Goal: Task Accomplishment & Management: Use online tool/utility

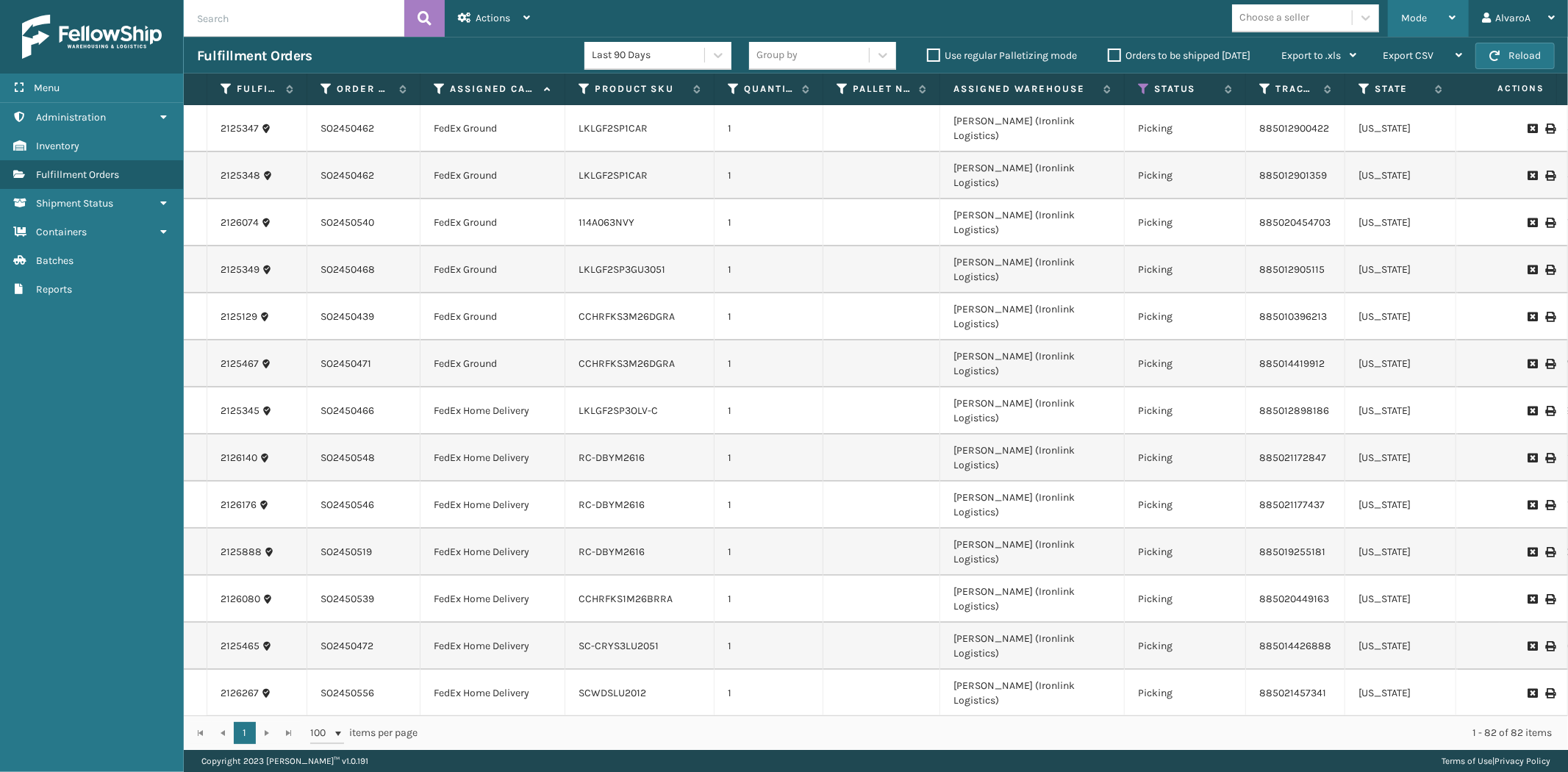
click at [1424, 9] on div "Mode" at bounding box center [1428, 18] width 54 height 37
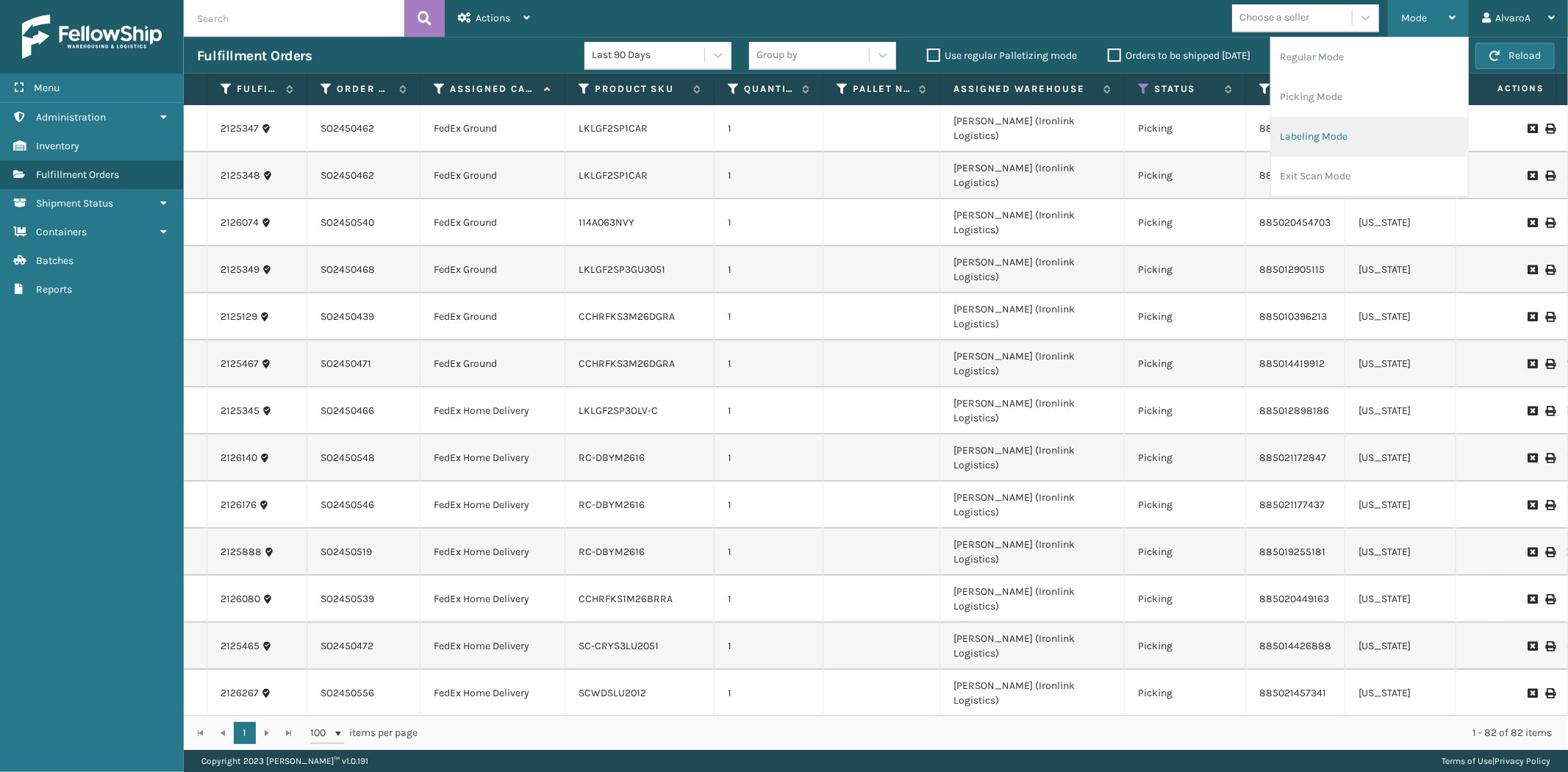
click at [1326, 122] on li "Labeling Mode" at bounding box center [1369, 137] width 197 height 39
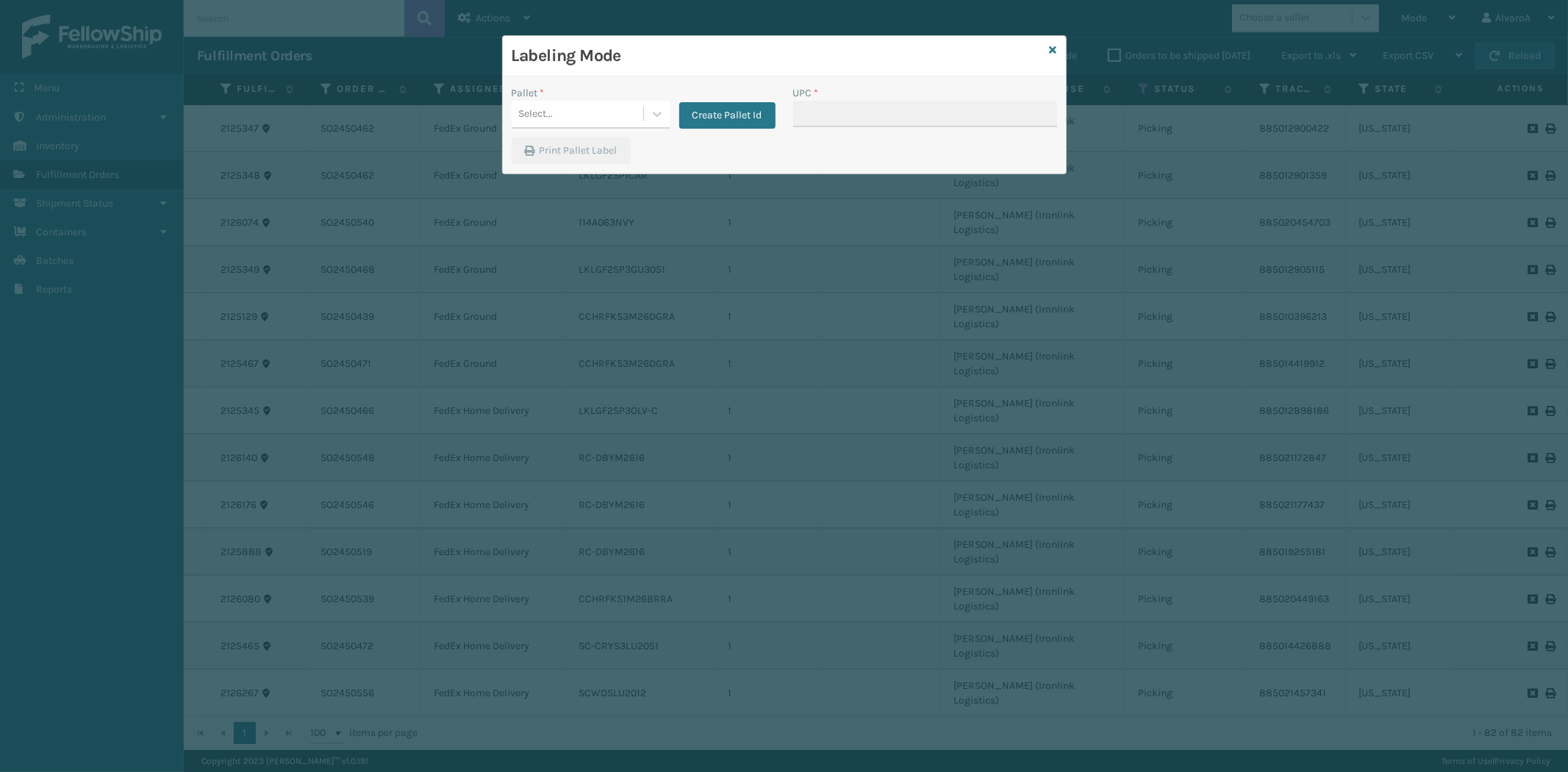
click at [672, 116] on div "Create Pallet Id" at bounding box center [723, 106] width 105 height 43
click at [674, 97] on div "Create Pallet Id" at bounding box center [723, 106] width 105 height 43
drag, startPoint x: 667, startPoint y: 108, endPoint x: 603, endPoint y: 181, distance: 97.1
click at [666, 109] on div at bounding box center [657, 114] width 27 height 27
click at [597, 199] on div "FDXG-X7PHLKB7PM" at bounding box center [591, 205] width 159 height 28
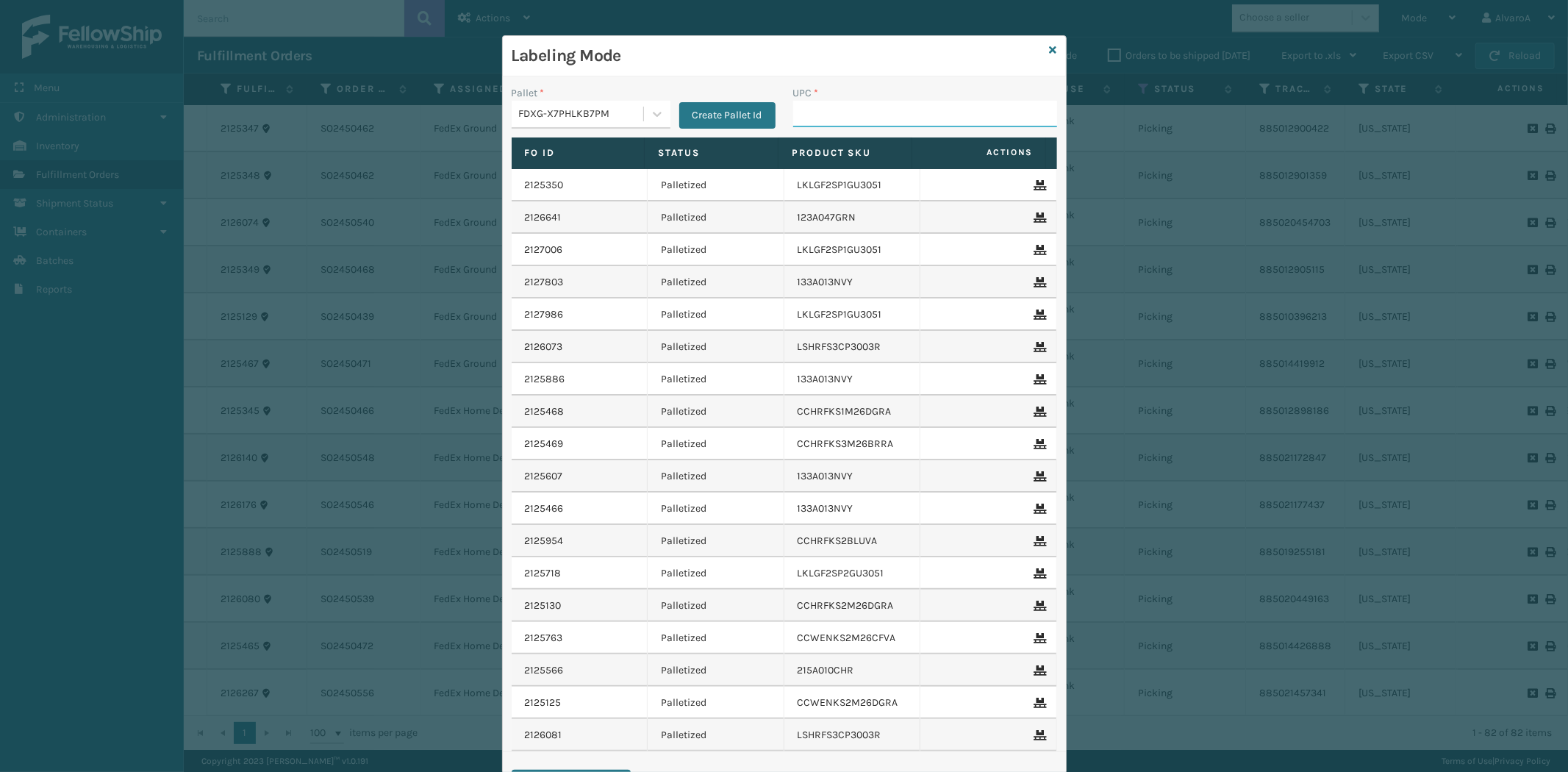
click at [821, 116] on input "UPC *" at bounding box center [924, 114] width 264 height 27
paste input "510A001CML"
type input "510A001CML"
paste input "RR-PRK1CM2045"
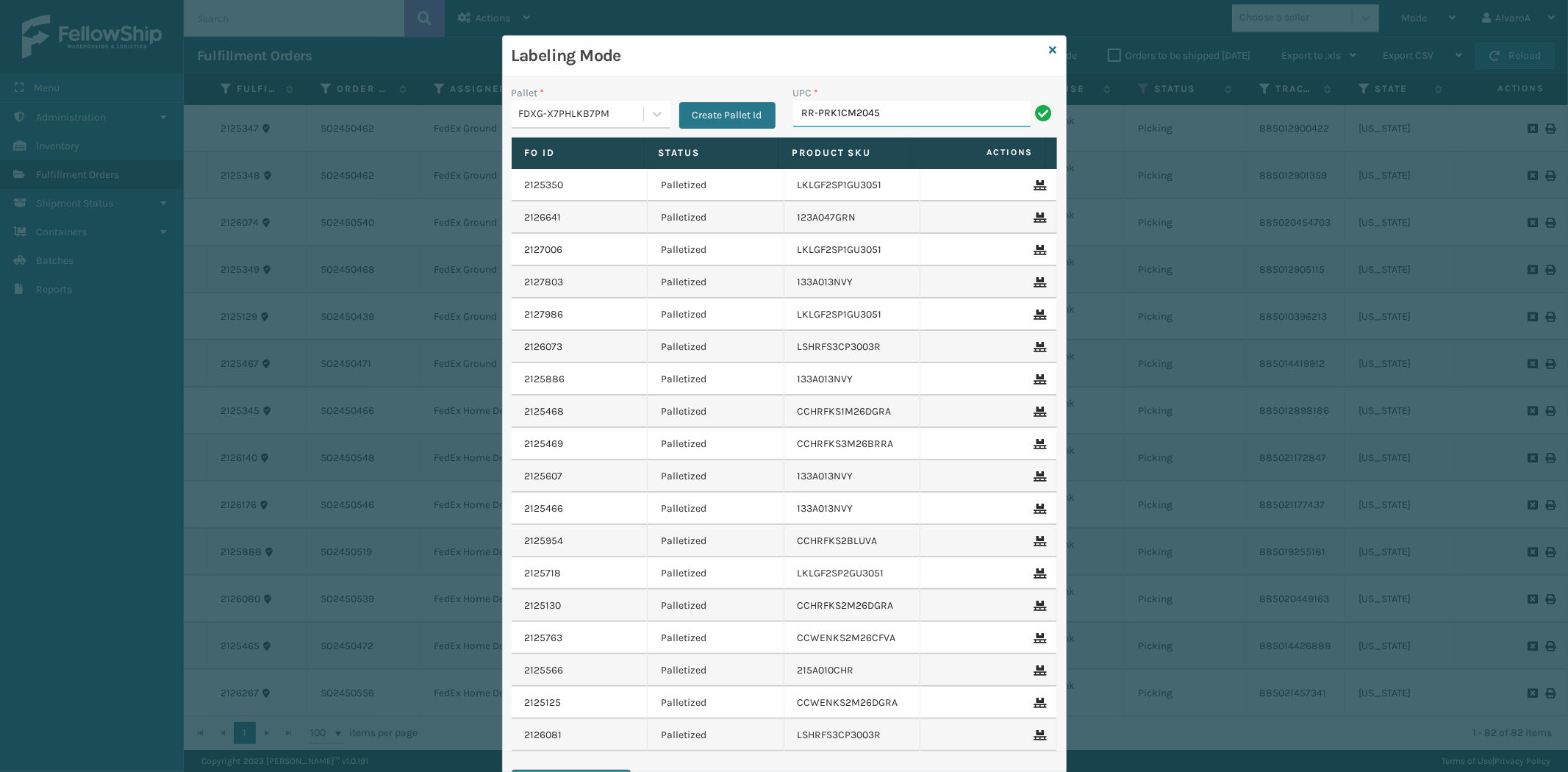
type input "RR-PRK1CM2045"
paste input "LKLGF2SP3GU3051"
type input "LKLGF2SP3GU3051"
paste input "CCHRFKS3BGEVA"
type input "CCHRFKS3BGEVA"
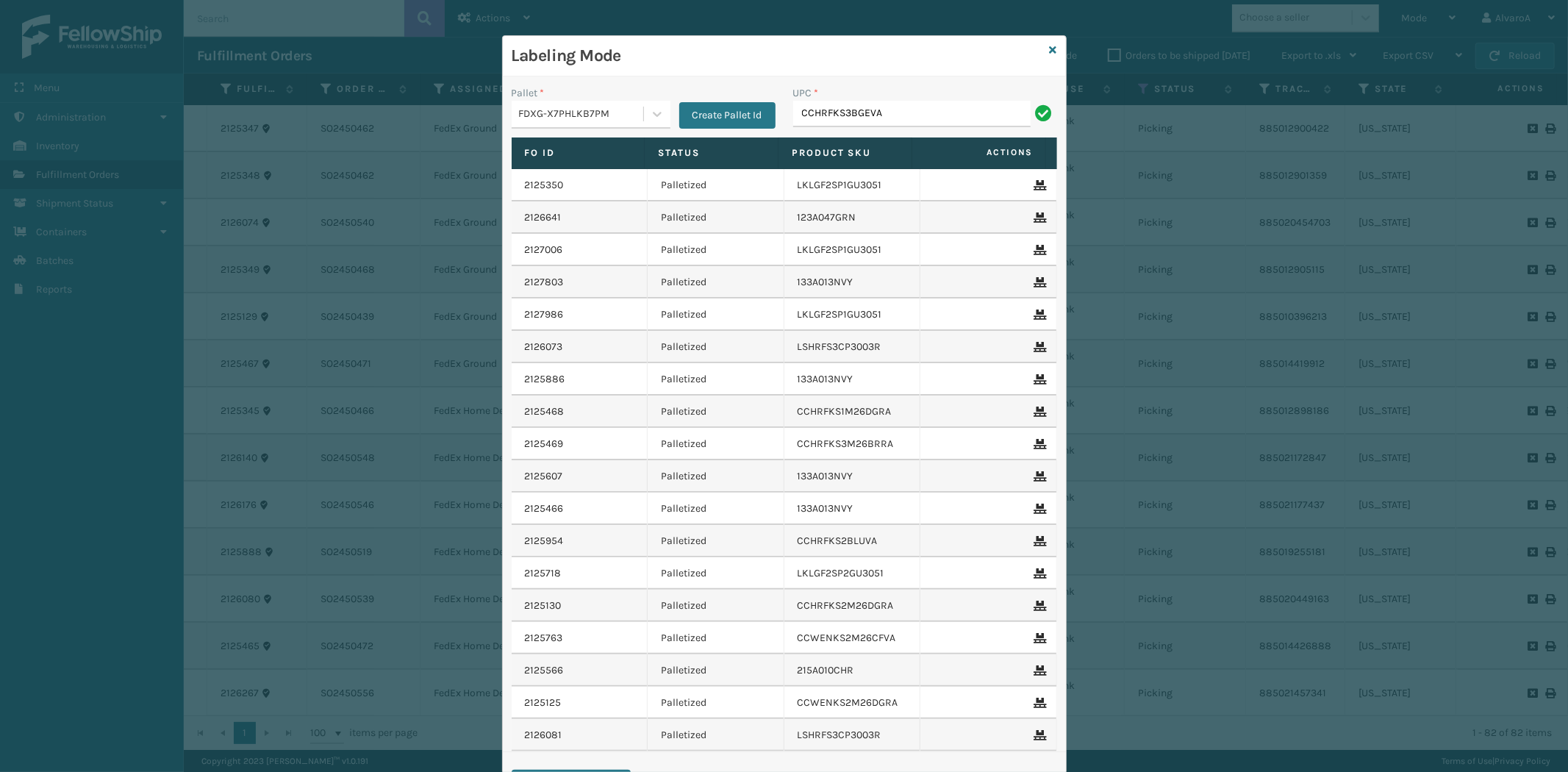
type input "CCHRFKS3BGEVA"
paste input "114A063NVY"
type input "114A063NVY"
paste input "LKLGF2SP3OLV-C"
type input "LKLGF2SP3OLV-C"
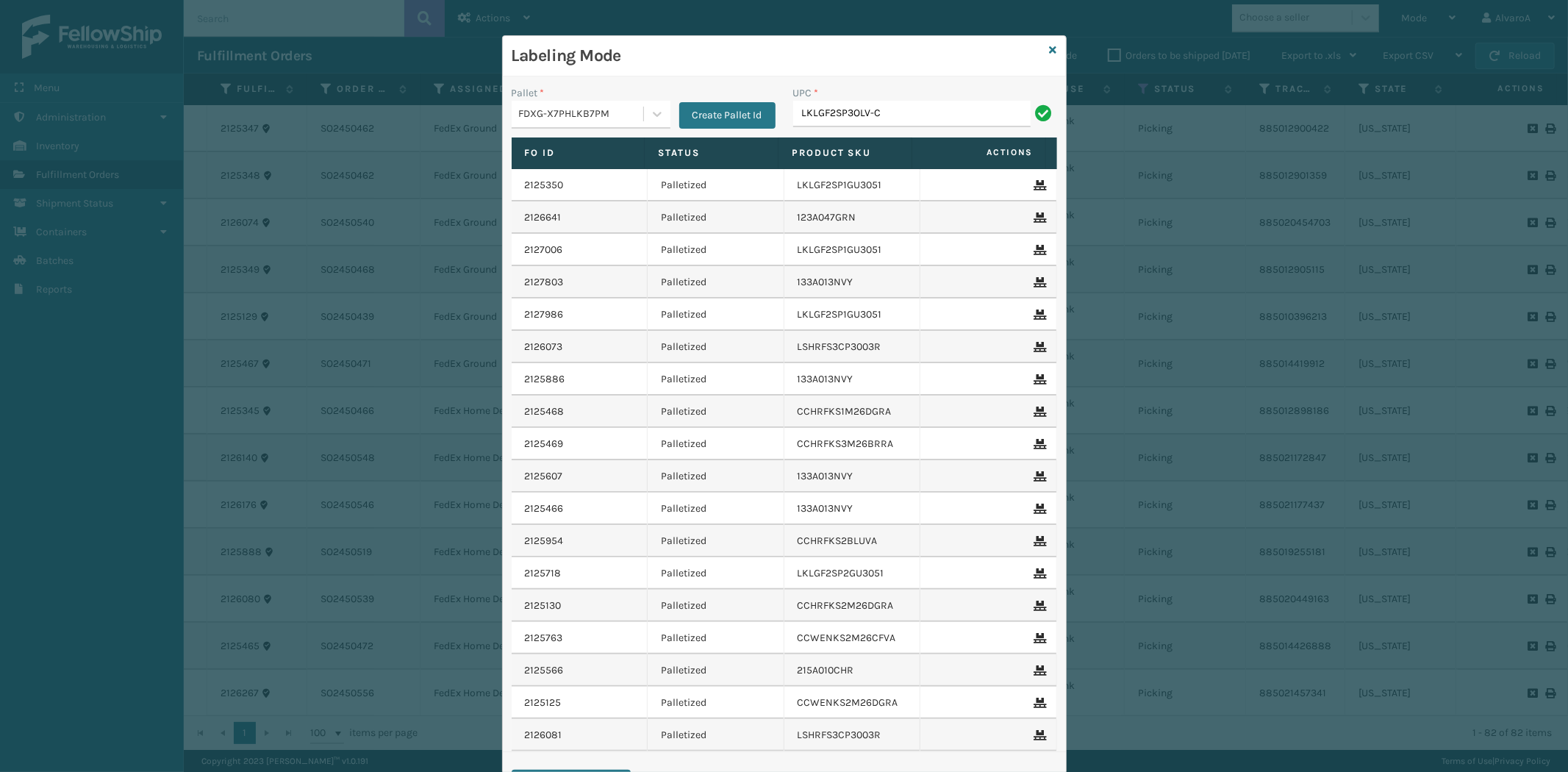
type input "LKLGF2SP3OLV-C"
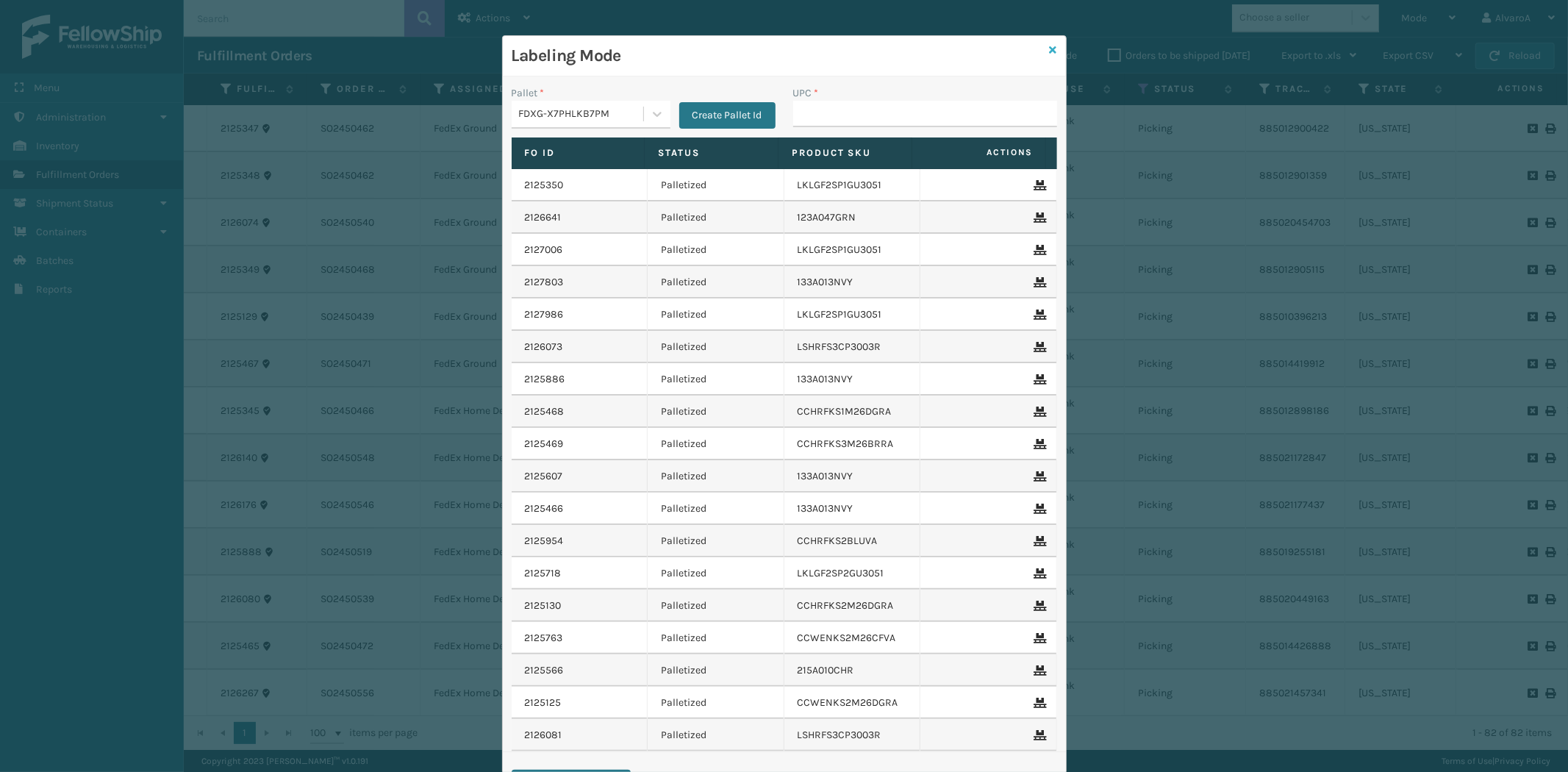
click at [1050, 50] on icon at bounding box center [1053, 50] width 7 height 10
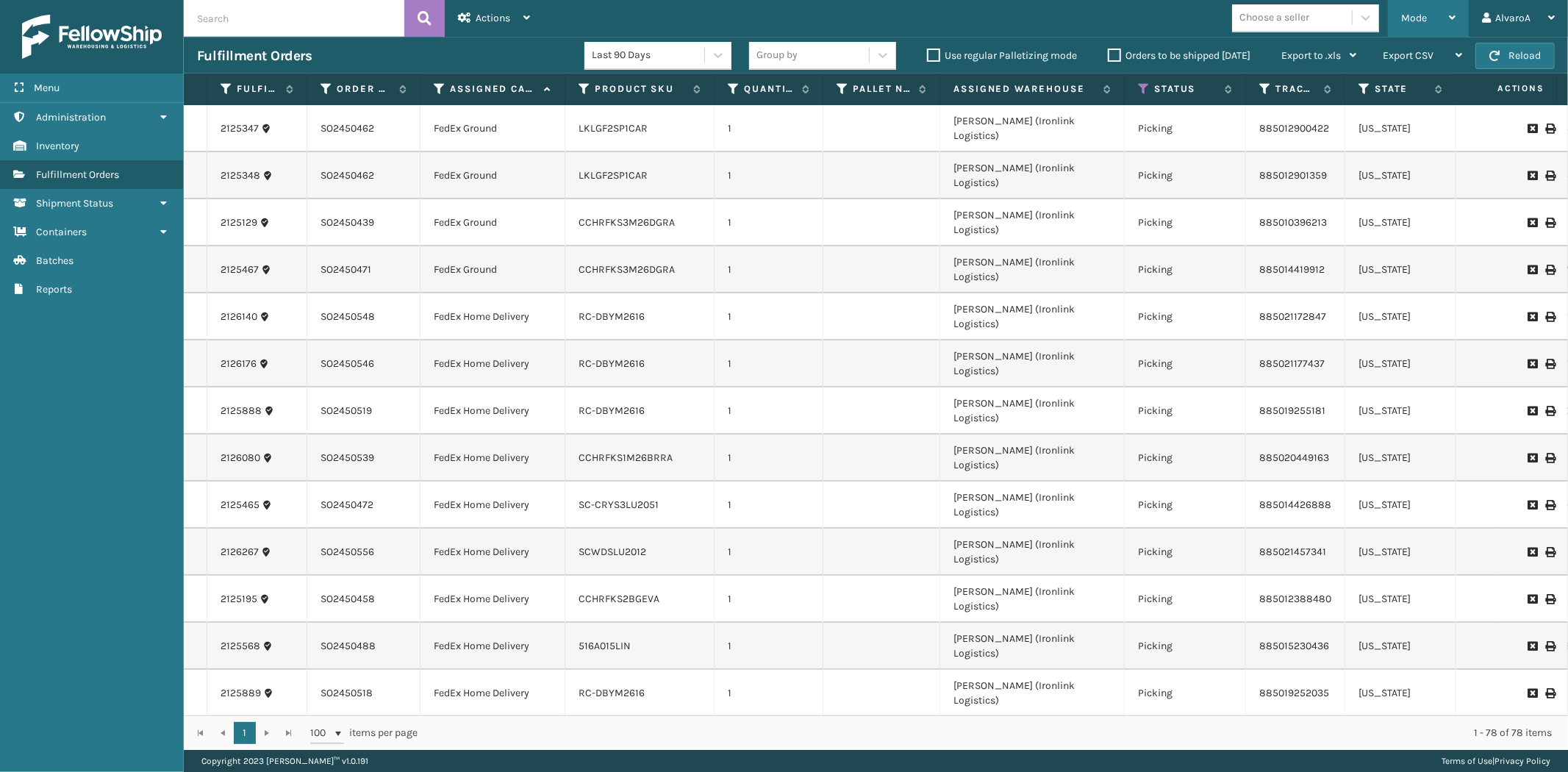
click at [1410, 17] on span "Mode" at bounding box center [1414, 18] width 26 height 13
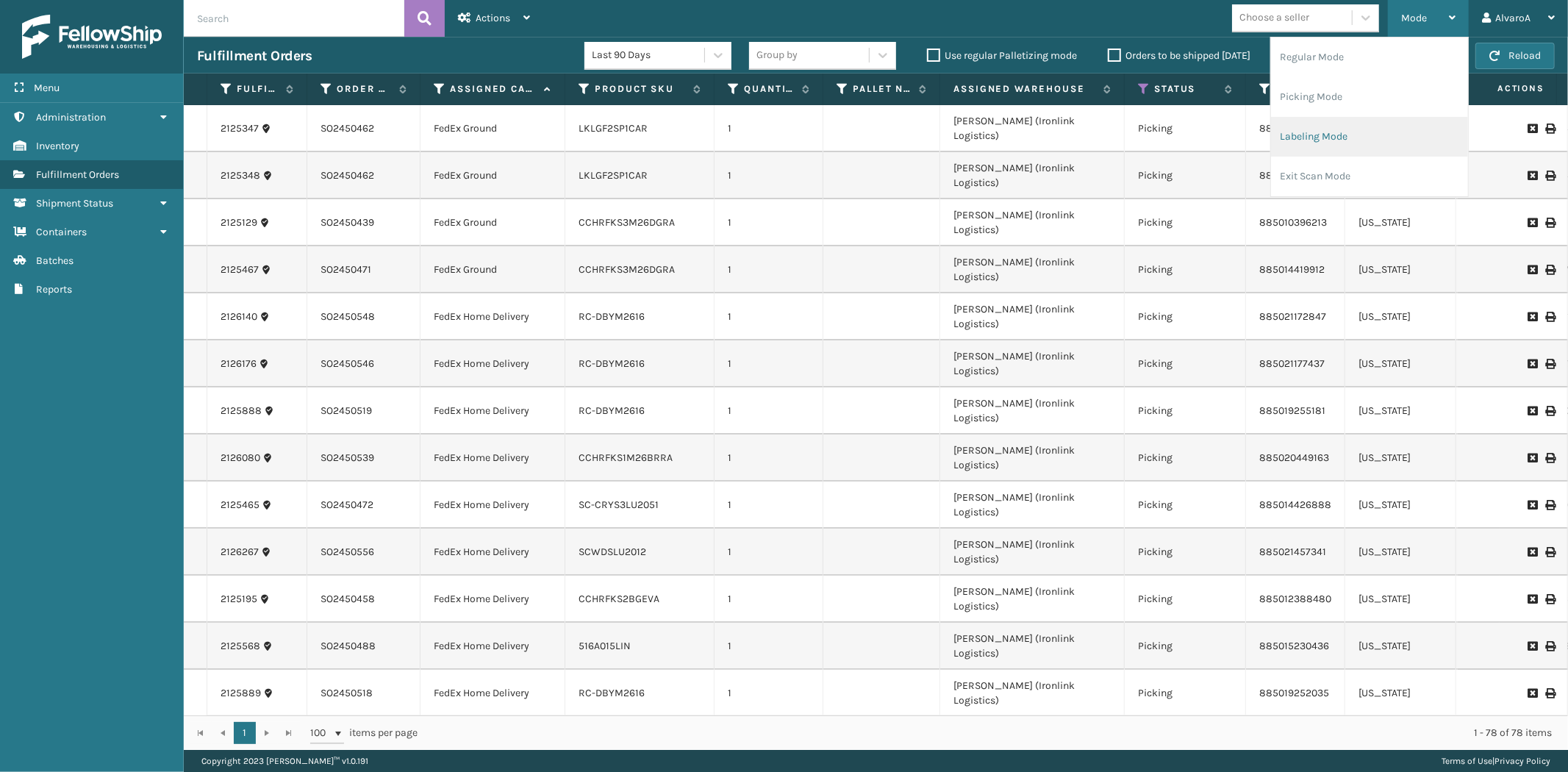
click at [1312, 132] on li "Labeling Mode" at bounding box center [1369, 137] width 197 height 39
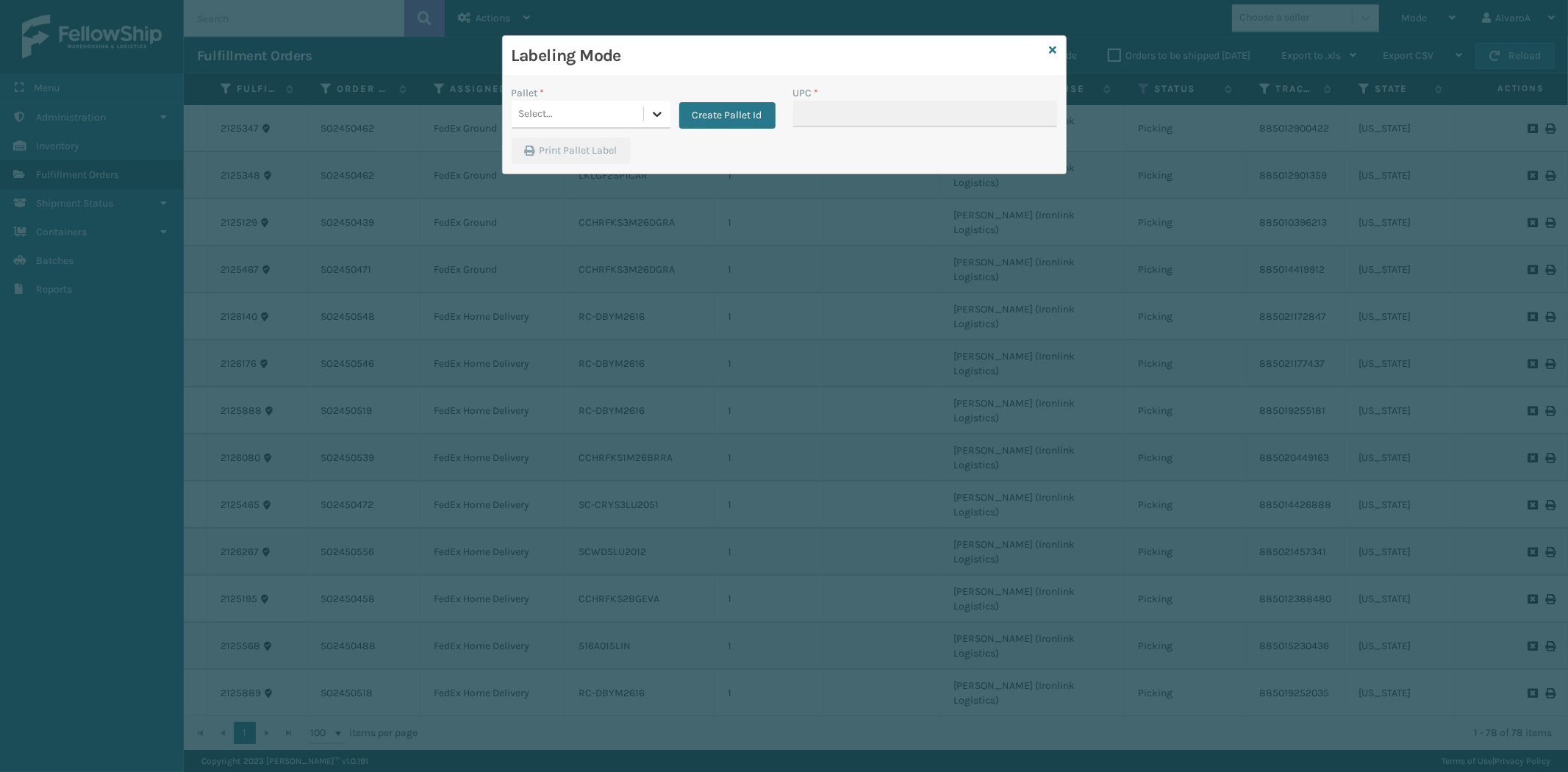
drag, startPoint x: 666, startPoint y: 116, endPoint x: 657, endPoint y: 127, distance: 14.2
click at [662, 124] on div at bounding box center [657, 114] width 27 height 27
click at [568, 206] on div "FDXG-X7PHLKB7PM" at bounding box center [591, 205] width 159 height 28
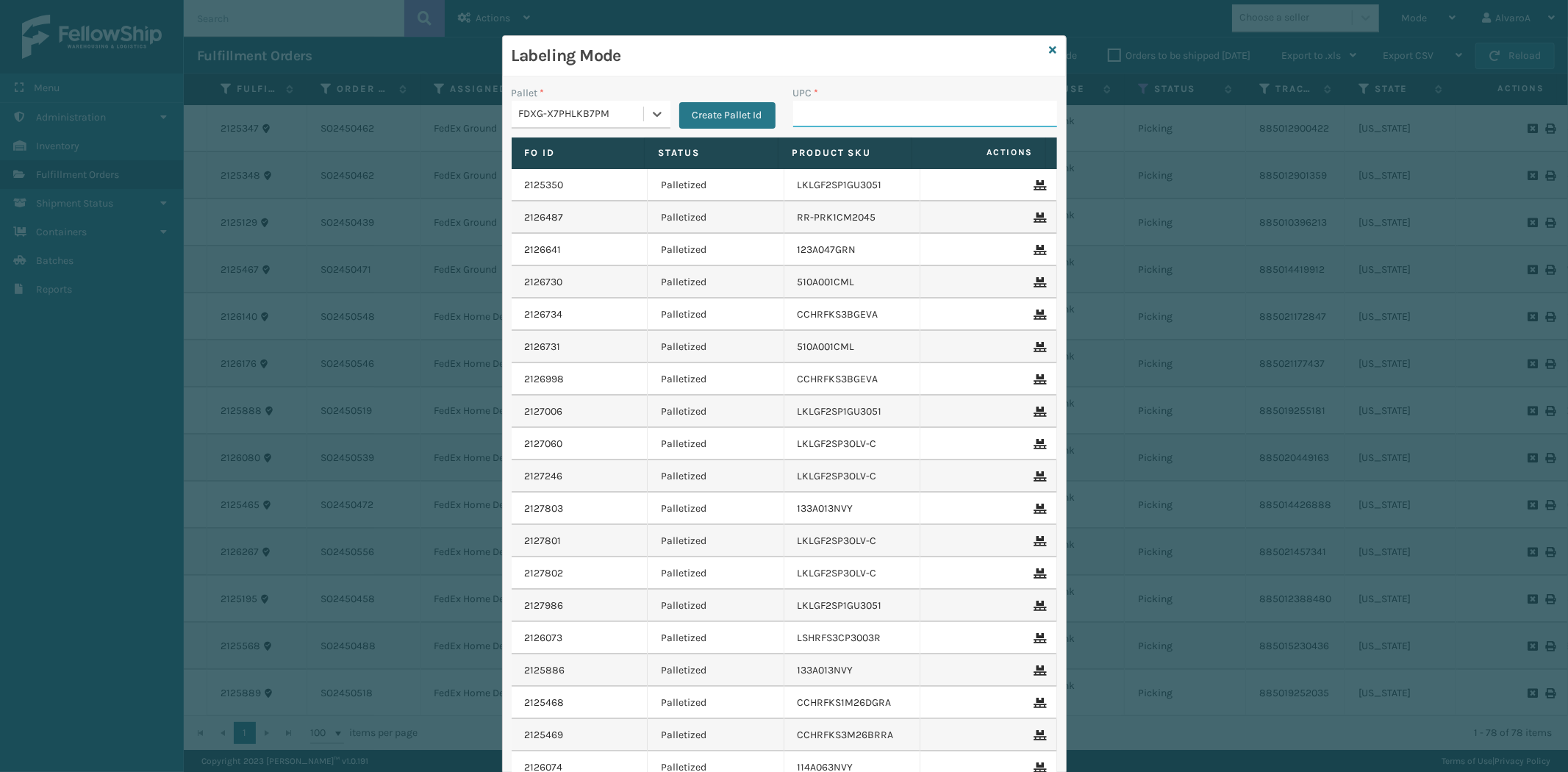
drag, startPoint x: 832, startPoint y: 112, endPoint x: 788, endPoint y: 95, distance: 47.2
click at [818, 105] on input "UPC *" at bounding box center [924, 114] width 264 height 27
paste input "SC-CRYS3LU2051"
type input "SC-CRYS3LU2051"
paste input "CCHRFKS2BGEVA"
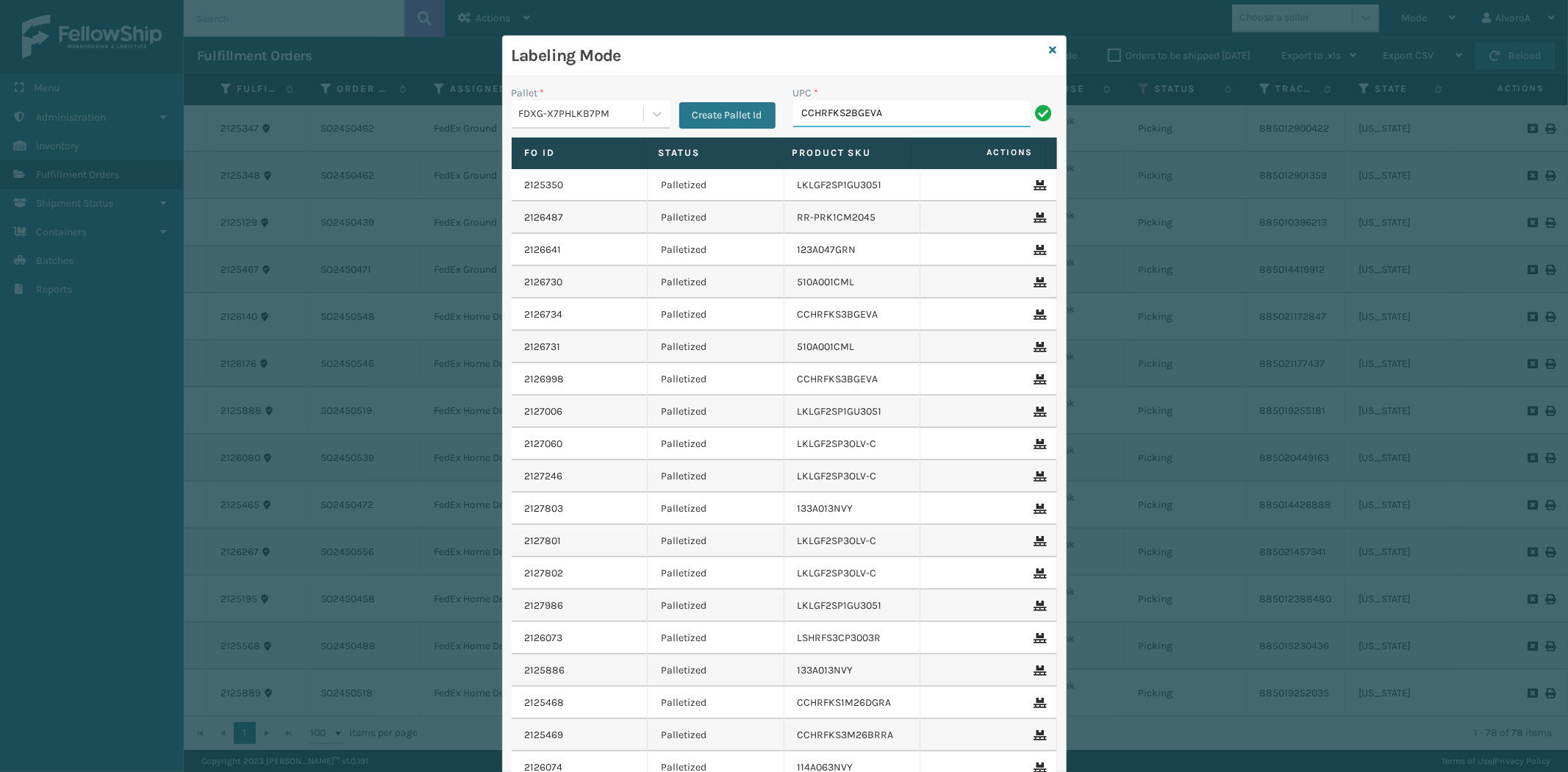
type input "CCHRFKS2BGEVA"
paste input "516A015LIN"
type input "516A015LIN"
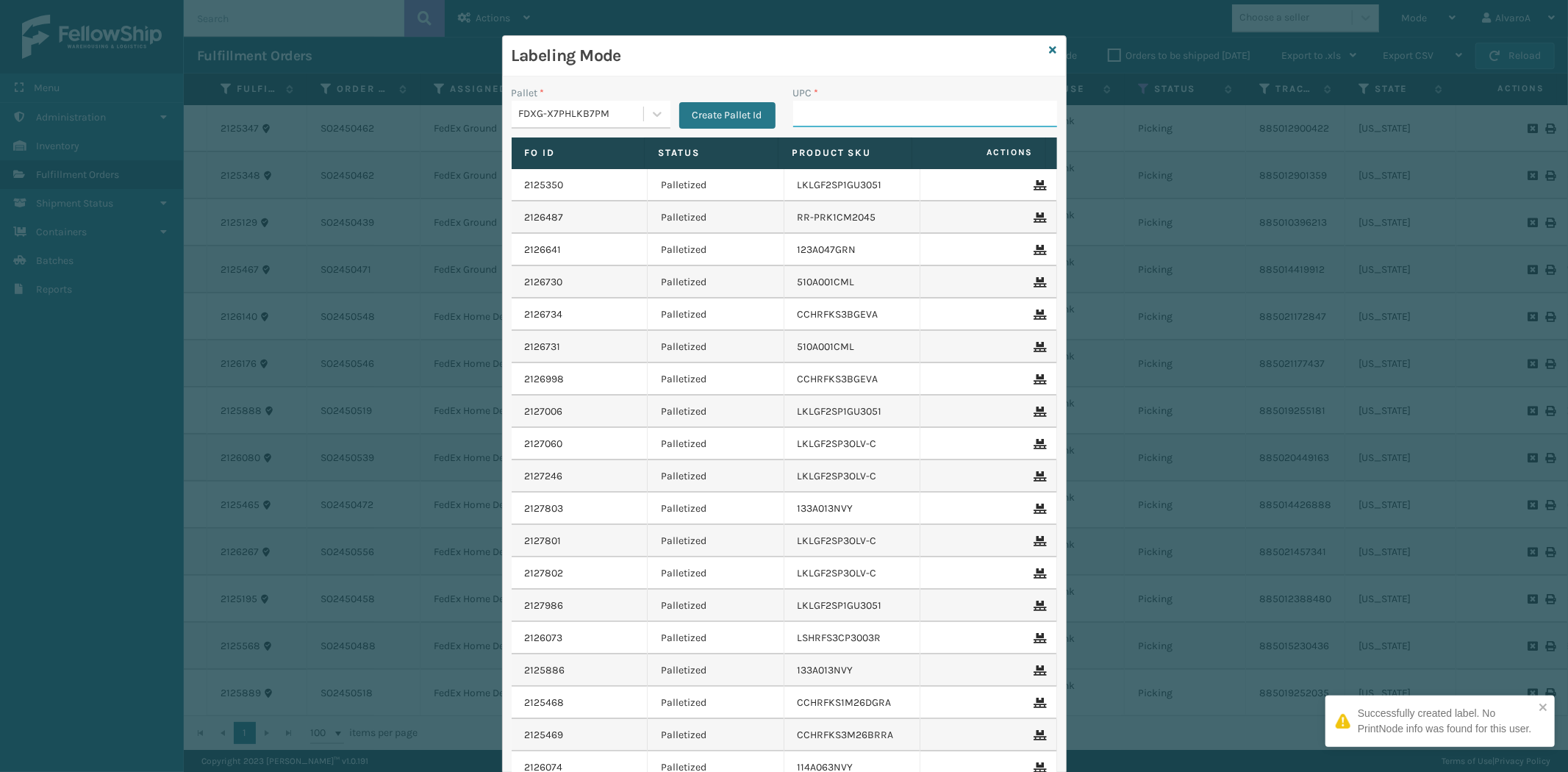
paste input "LKLGF2SP1CAR"
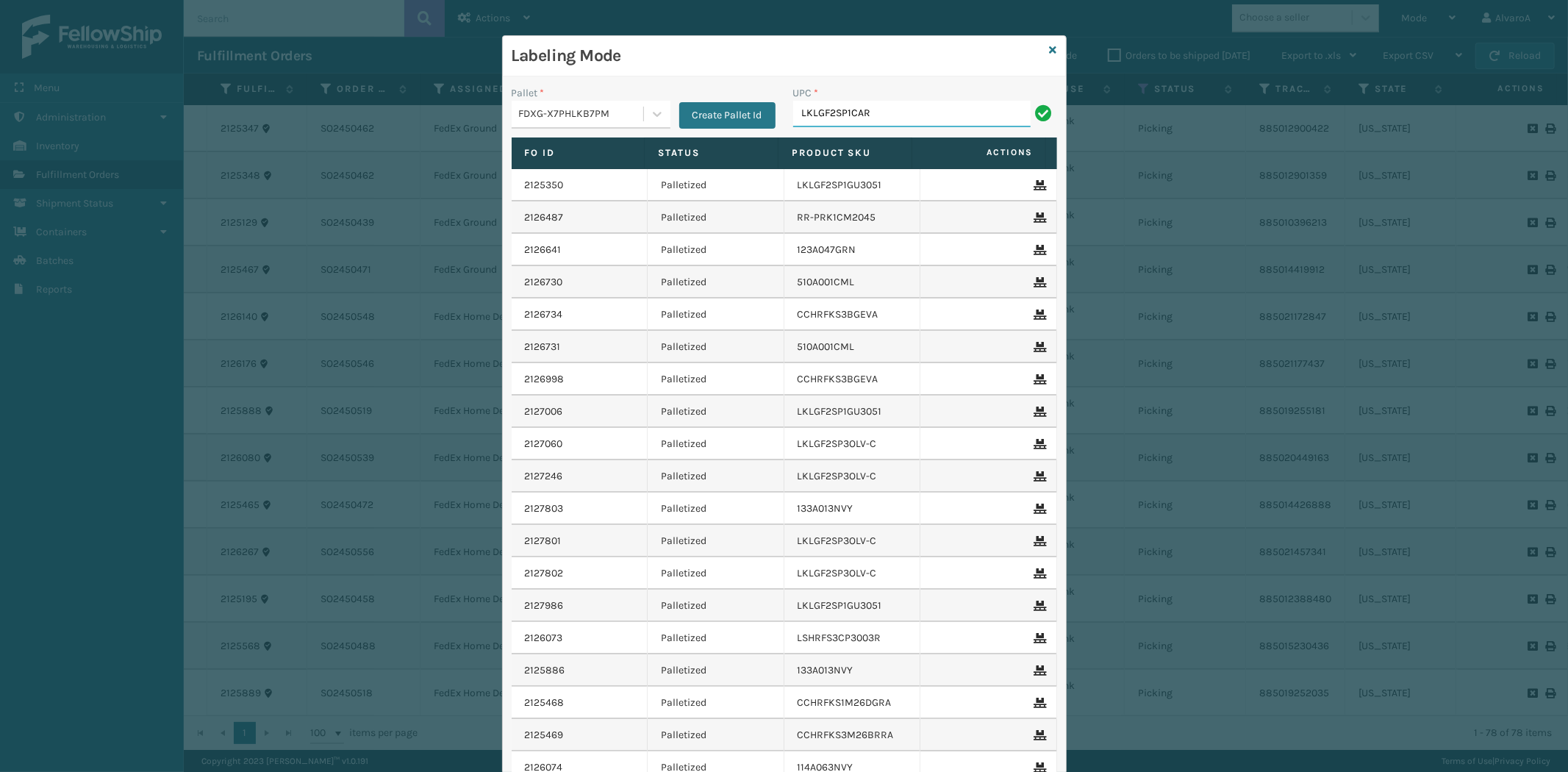
type input "LKLGF2SP1CAR"
paste input "RC-DBYM2616"
type input "RC-DBYM2616"
paste input "CCHRFKS3M26DGRA"
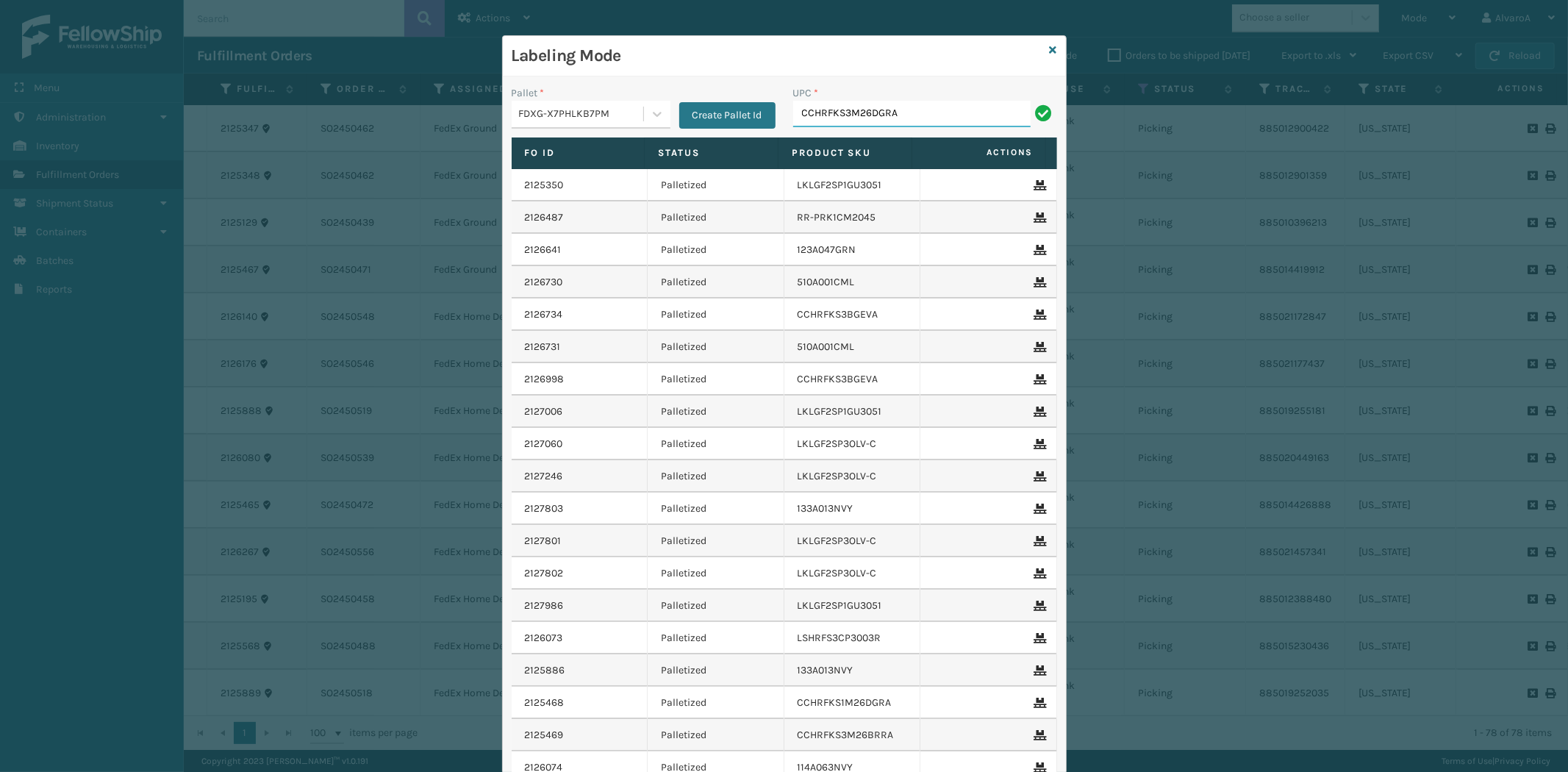
type input "CCHRFKS3M26DGRA"
click at [1050, 50] on icon at bounding box center [1053, 50] width 7 height 10
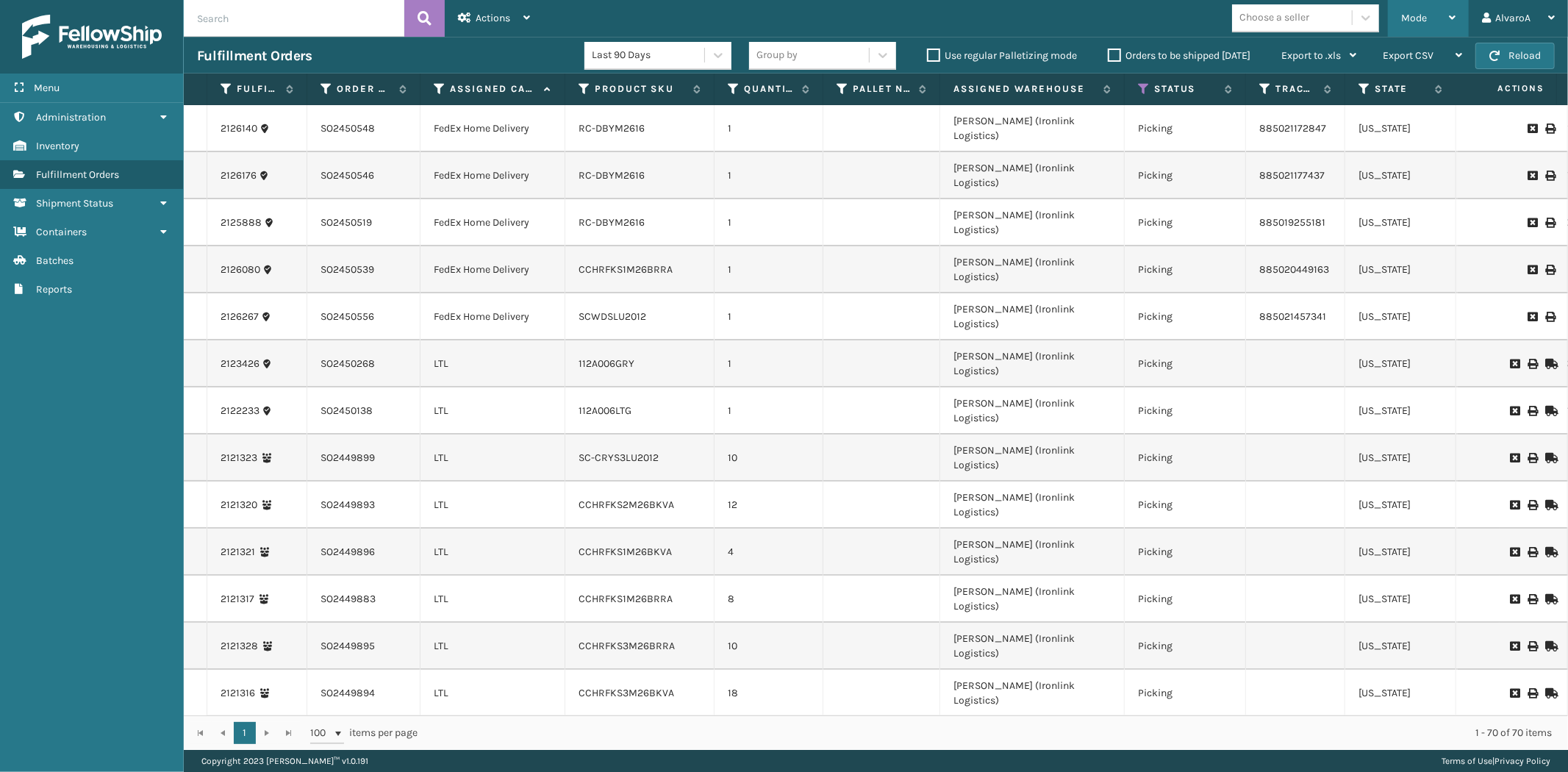
click at [1399, 19] on div "Mode Regular Mode Picking Mode Labeling Mode Exit Scan Mode" at bounding box center [1428, 18] width 81 height 37
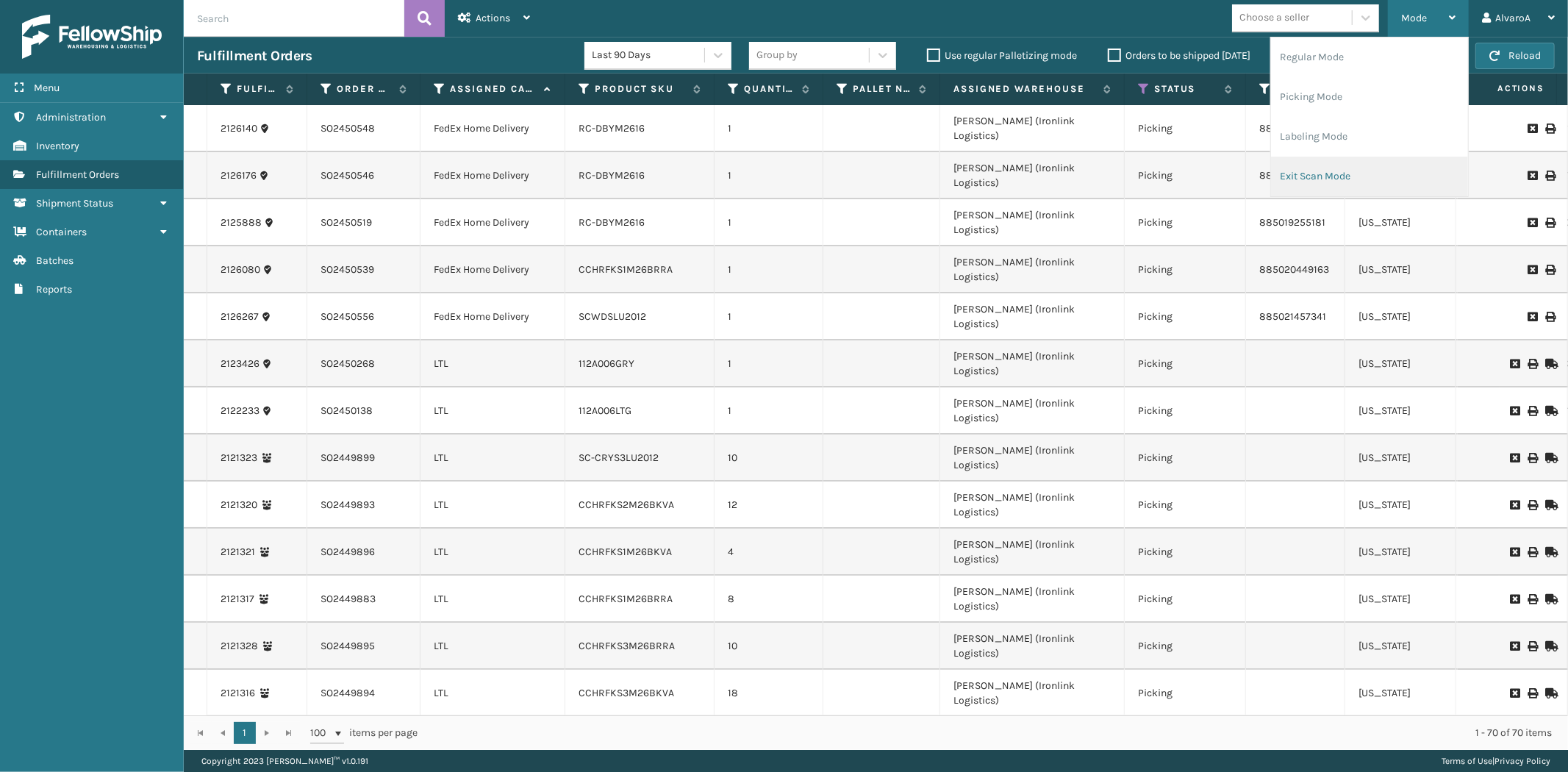
click at [1316, 179] on li "Exit Scan Mode" at bounding box center [1369, 176] width 197 height 39
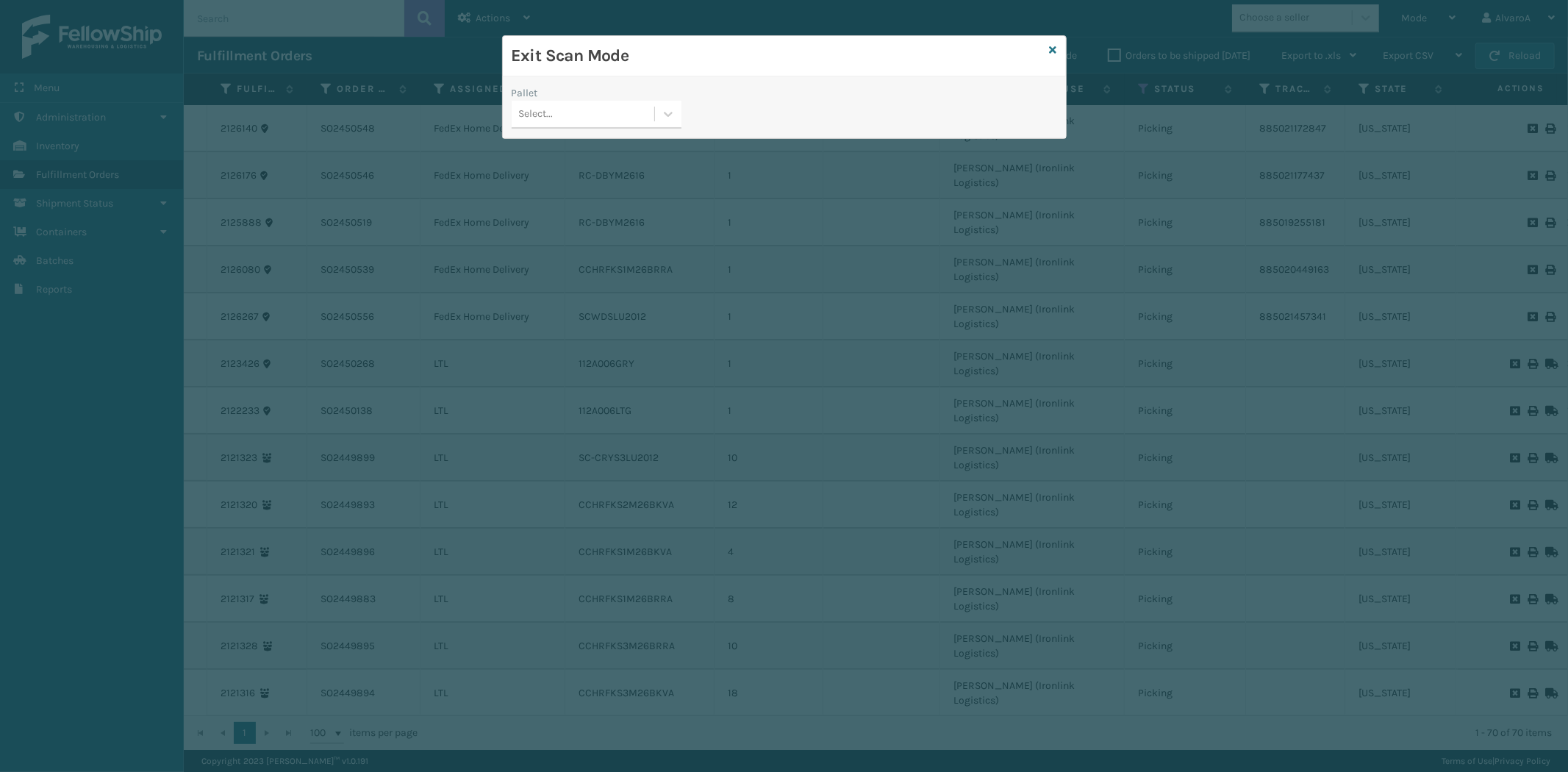
click at [1051, 51] on icon at bounding box center [1053, 50] width 7 height 10
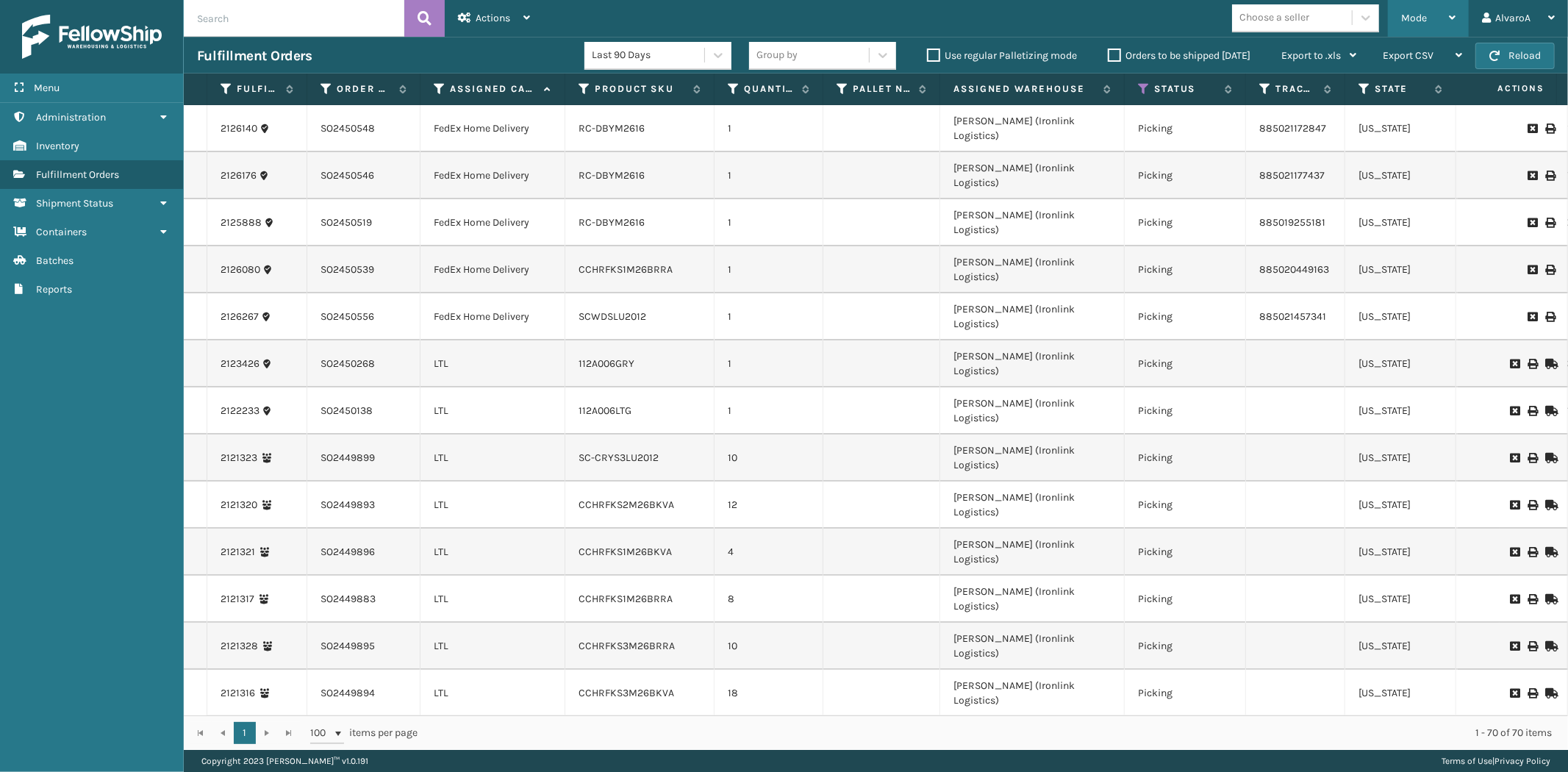
click at [1412, 23] on span "Mode" at bounding box center [1414, 18] width 26 height 13
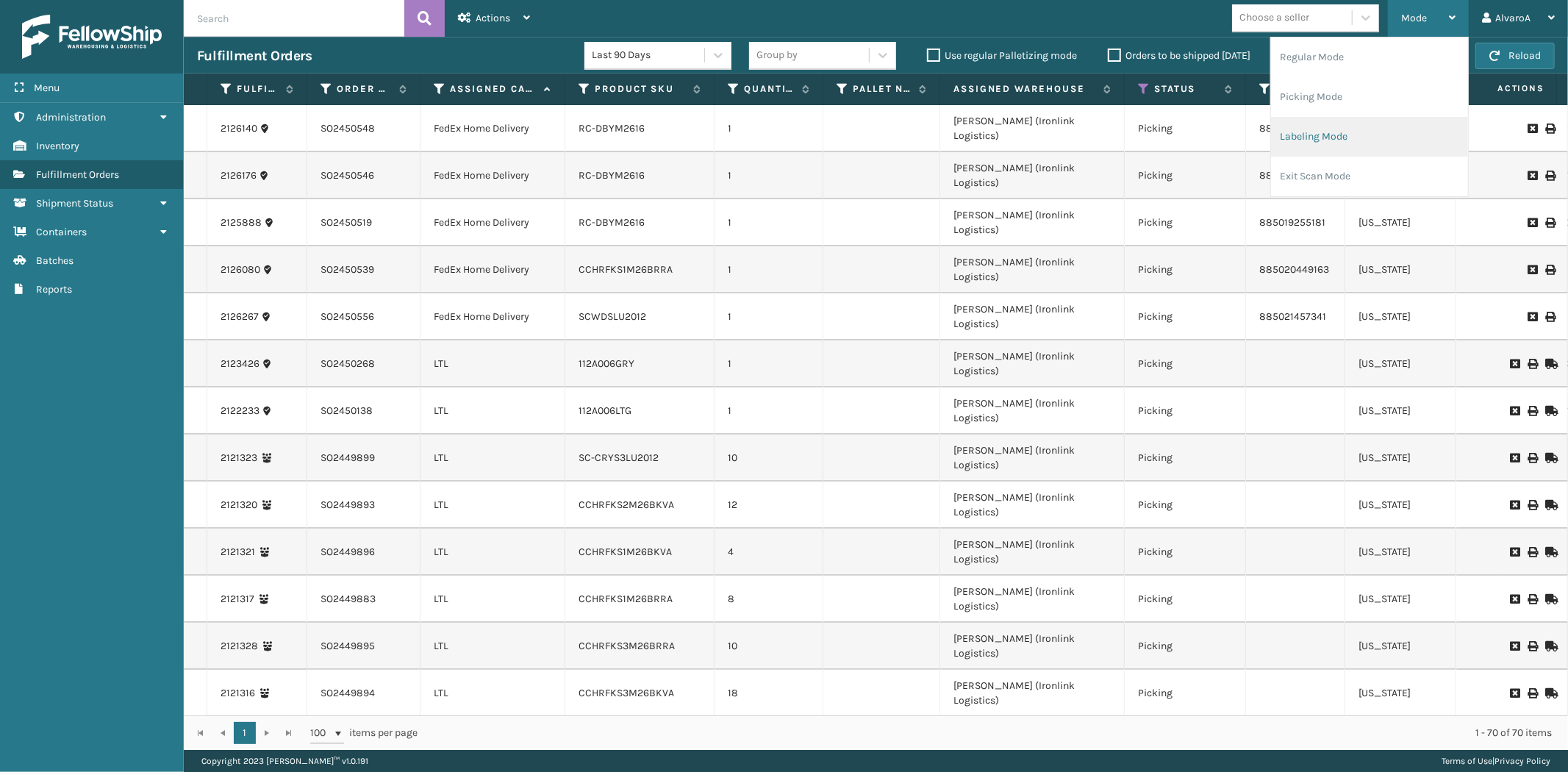
click at [1333, 139] on li "Labeling Mode" at bounding box center [1369, 137] width 197 height 39
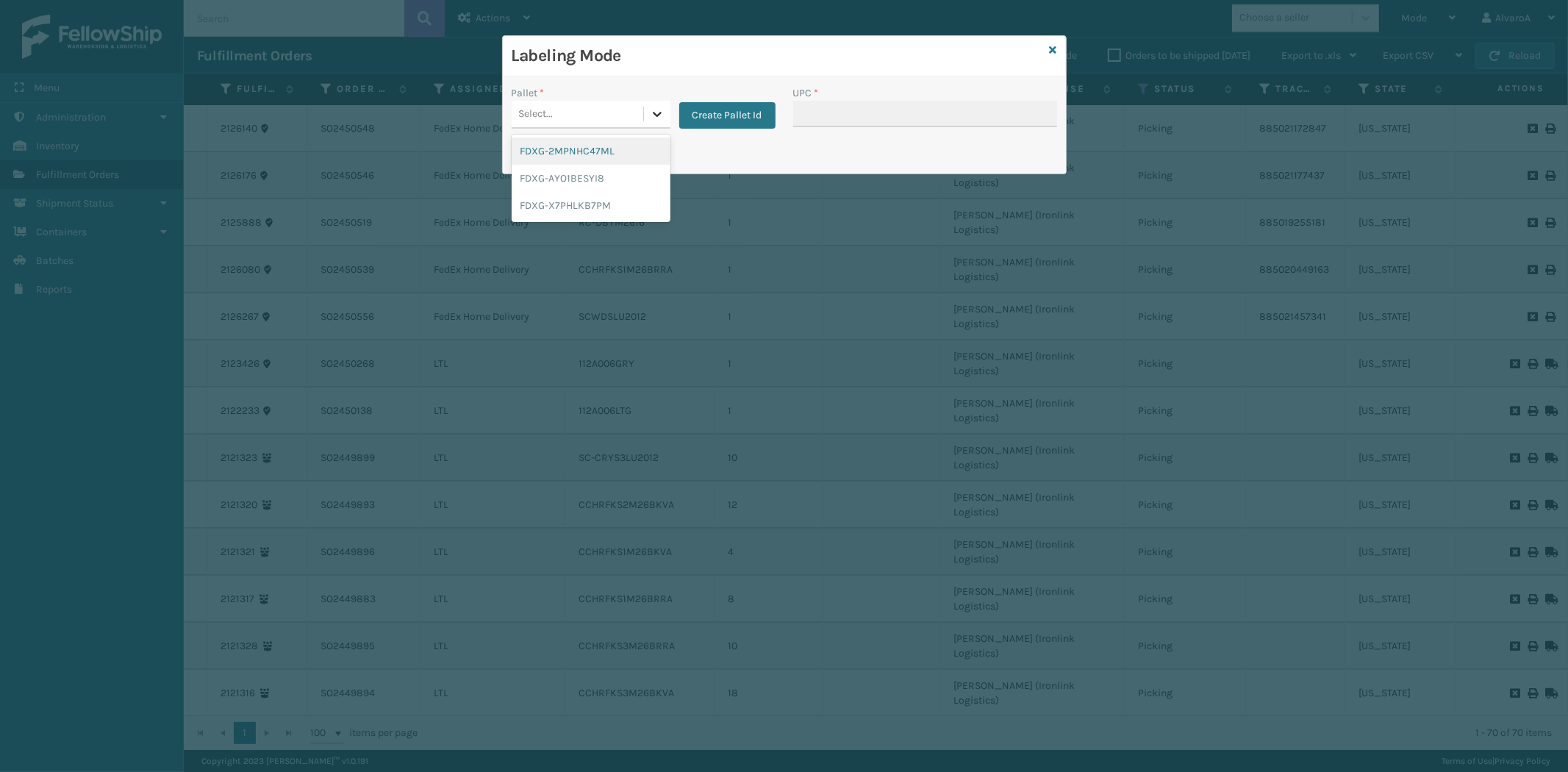
click at [659, 116] on icon at bounding box center [657, 113] width 15 height 15
click at [569, 201] on div "FDXG-X7PHLKB7PM" at bounding box center [591, 205] width 159 height 28
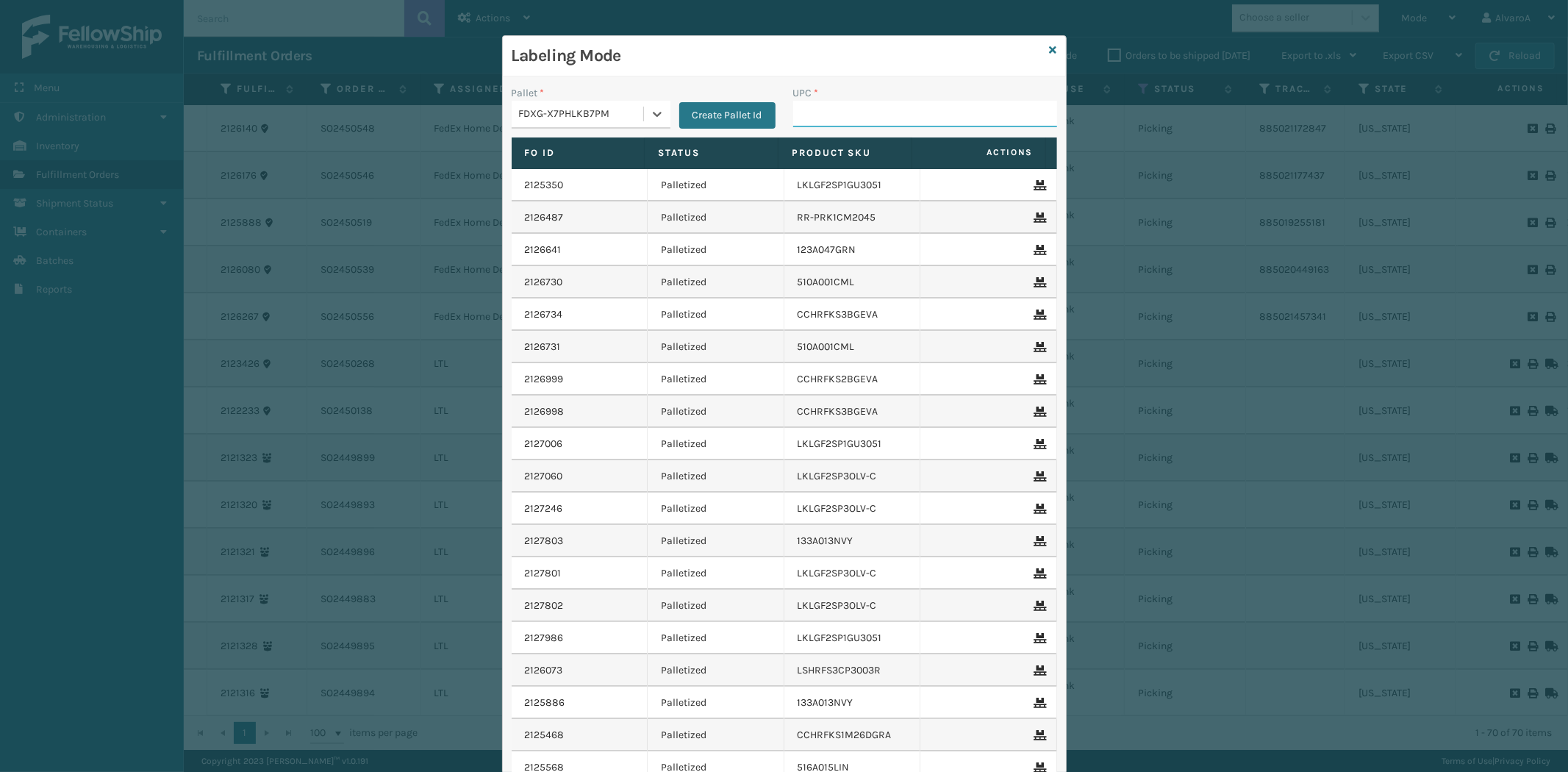
click at [828, 116] on input "UPC *" at bounding box center [924, 114] width 264 height 27
paste input "RC-DBYM2616"
type input "RC-DBYM2616"
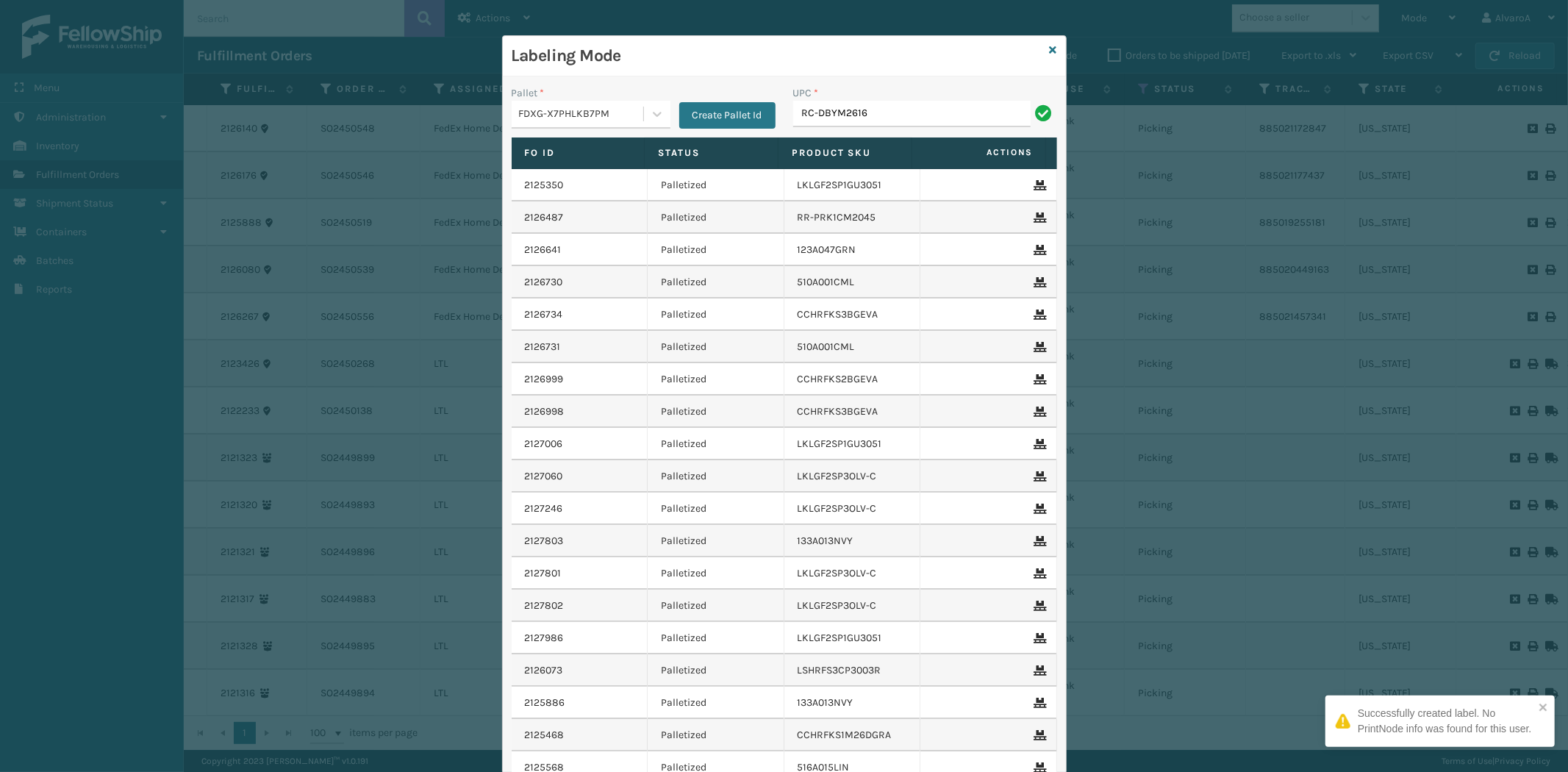
type input "RC-DBYM2616"
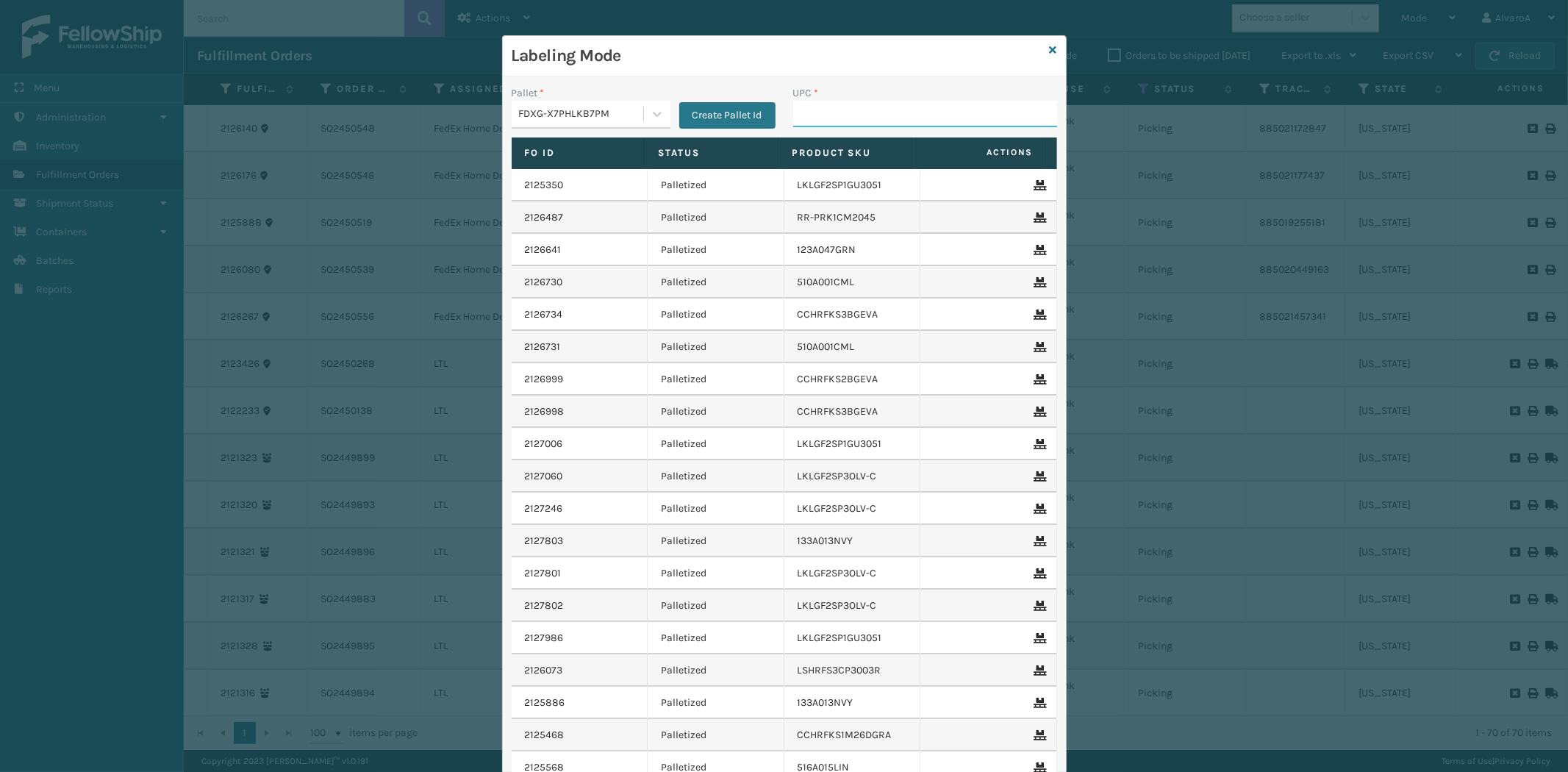
paste input "135A001NVY-B2"
type input "135A001NVY-B2"
paste input "SC-CRYS3LU2012"
type input "SC-CRYS3LU2012"
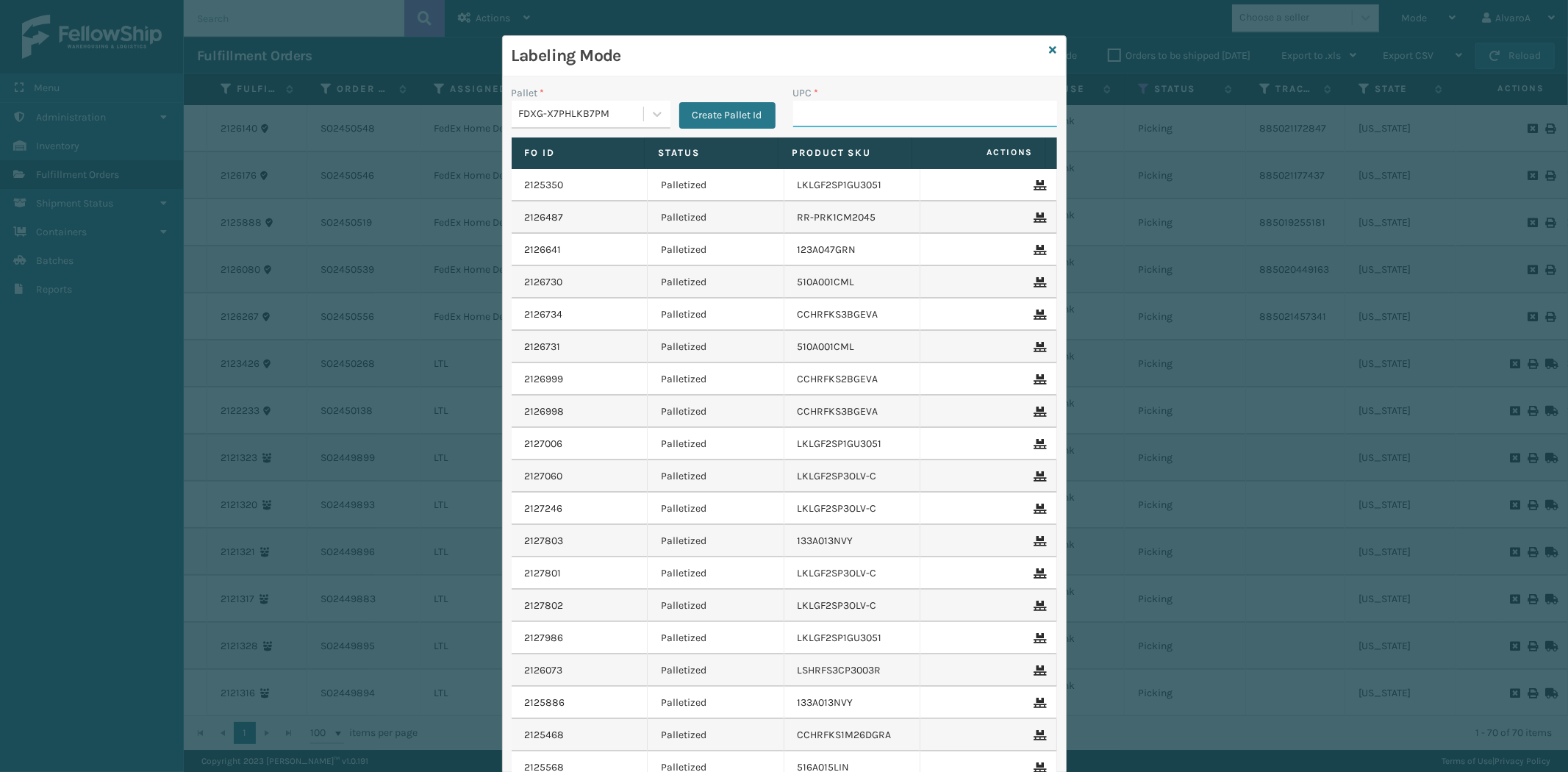
click at [833, 106] on input "UPC *" at bounding box center [924, 114] width 264 height 27
paste input "SCLRIS3LU2001"
type input "SCLRIS3LU2001"
paste input "SCWDSLU2012"
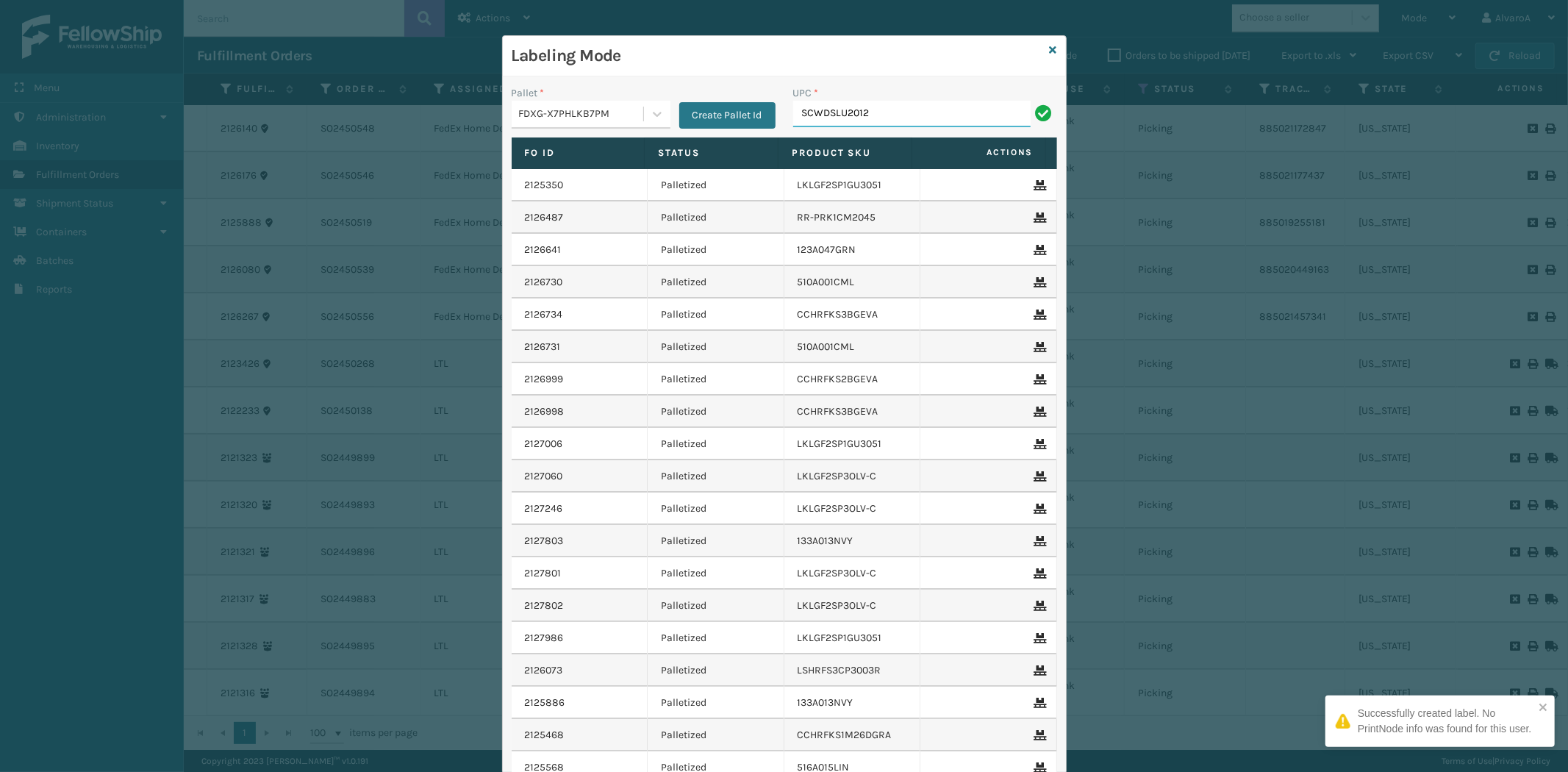
type input "SCWDSLU2012"
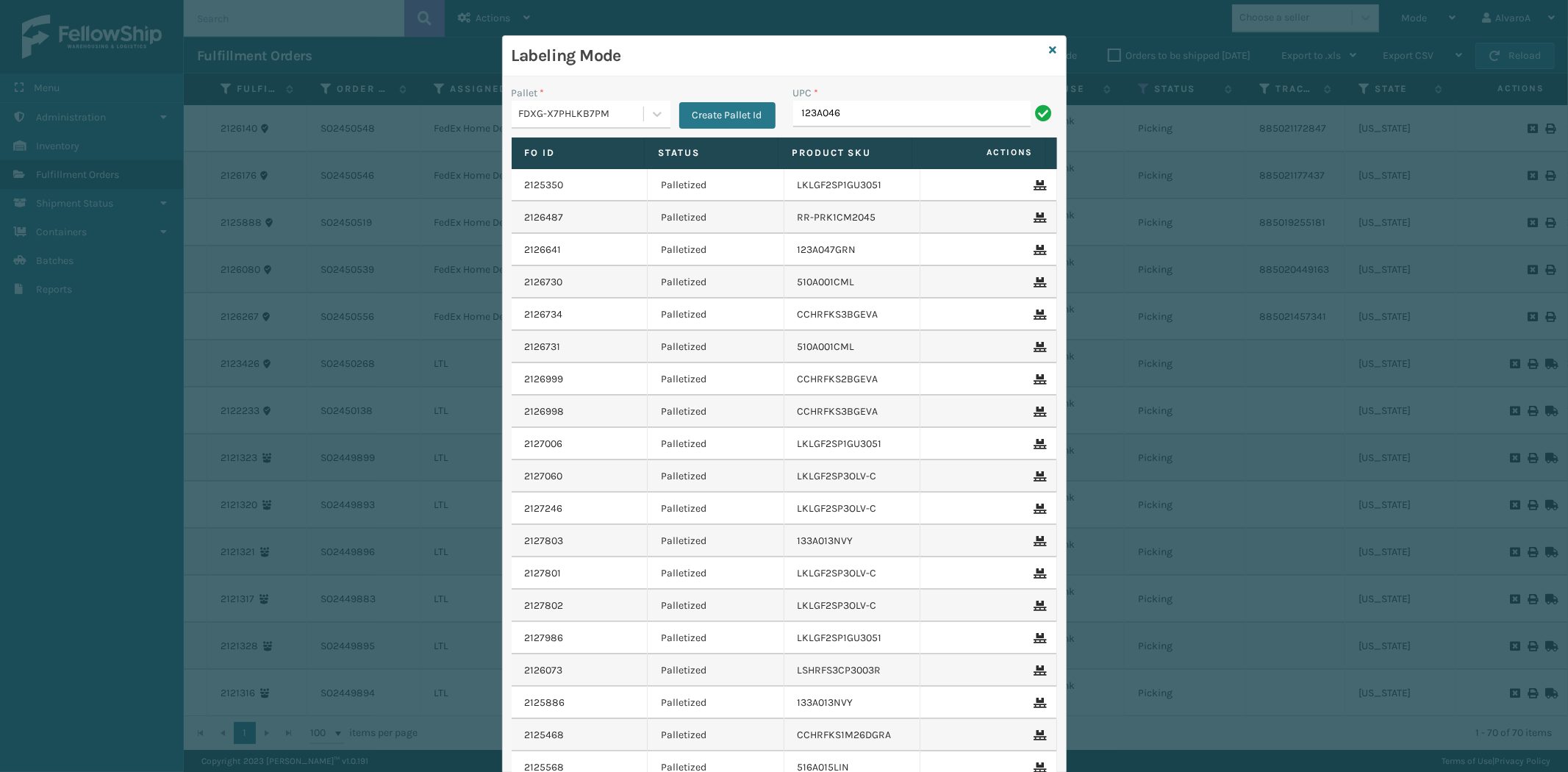
type input "123a046blk"
drag, startPoint x: 876, startPoint y: 116, endPoint x: 745, endPoint y: 118, distance: 131.0
click at [745, 118] on div "Pallet * FDXG-X7PHLKB7PM Create Pallet Id UPC * 135A001NVY" at bounding box center [784, 111] width 563 height 52
paste input "135A001NVY-B1"
type input "135A001NVY-B1"
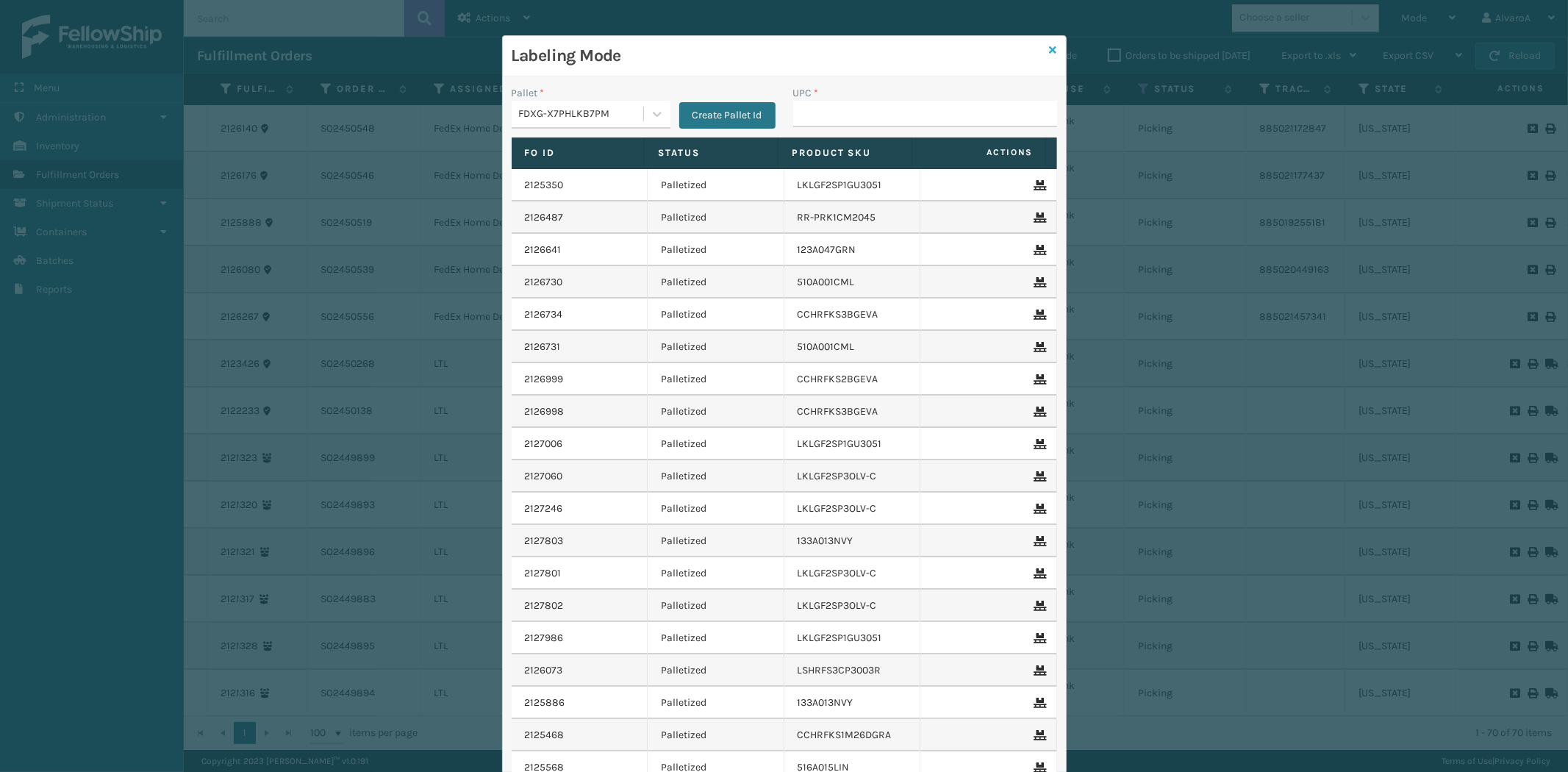
click at [1050, 46] on icon at bounding box center [1053, 50] width 7 height 10
